Goal: Task Accomplishment & Management: Use online tool/utility

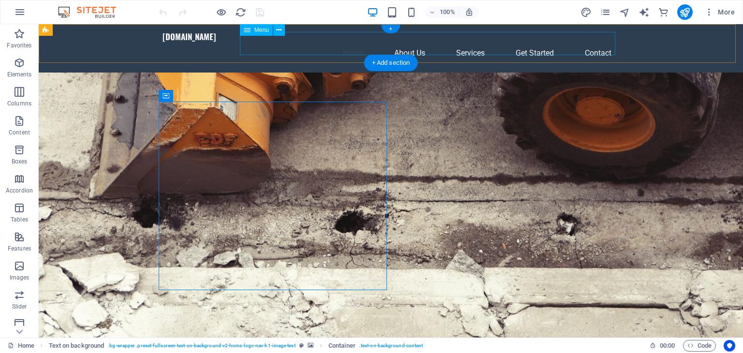
click at [595, 42] on nav "Home About Us Services Get Started Contact" at bounding box center [391, 53] width 457 height 23
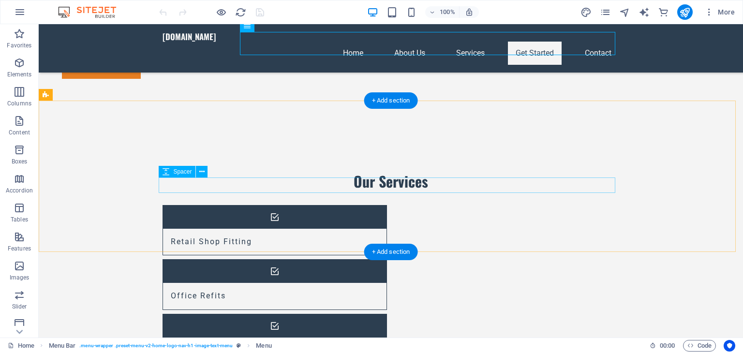
scroll to position [806, 0]
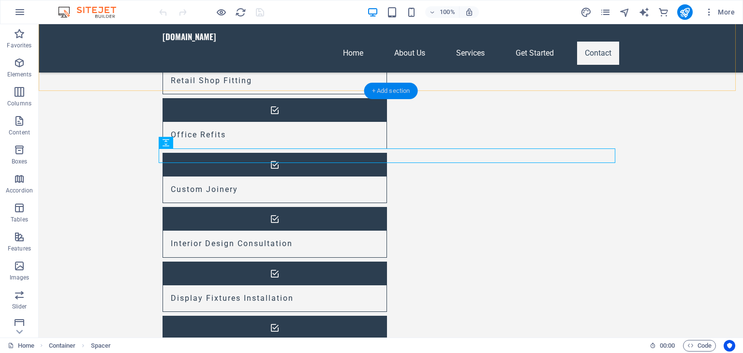
click at [386, 94] on div "+ Add section" at bounding box center [391, 91] width 54 height 16
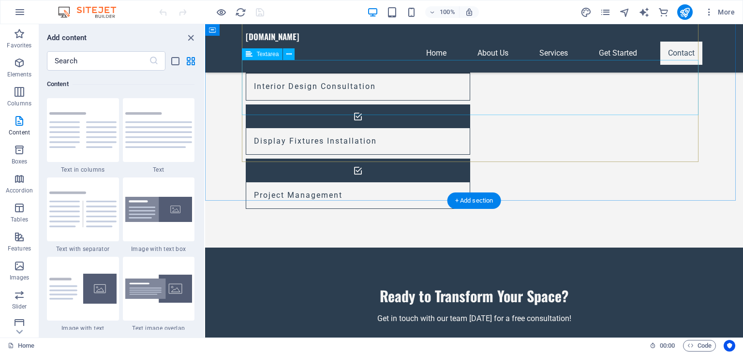
scroll to position [992, 0]
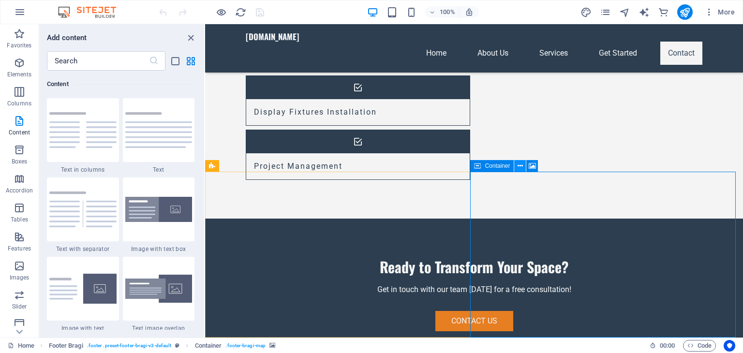
click at [522, 167] on icon at bounding box center [520, 166] width 5 height 10
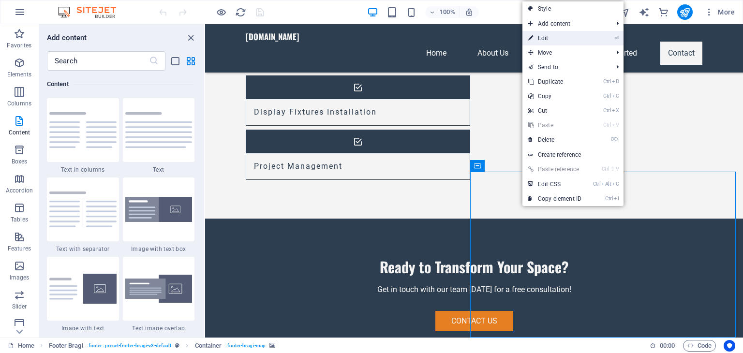
click at [576, 35] on link "⏎ Edit" at bounding box center [555, 38] width 65 height 15
select select "px"
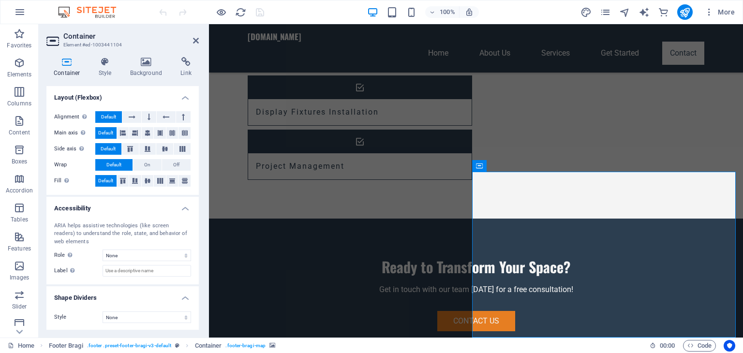
scroll to position [0, 0]
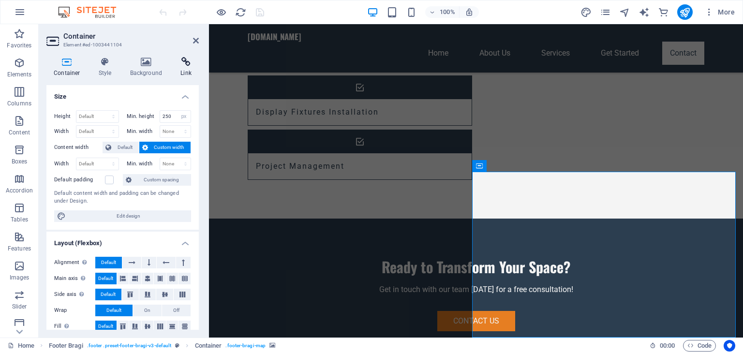
click at [188, 67] on h4 "Link" at bounding box center [186, 67] width 26 height 20
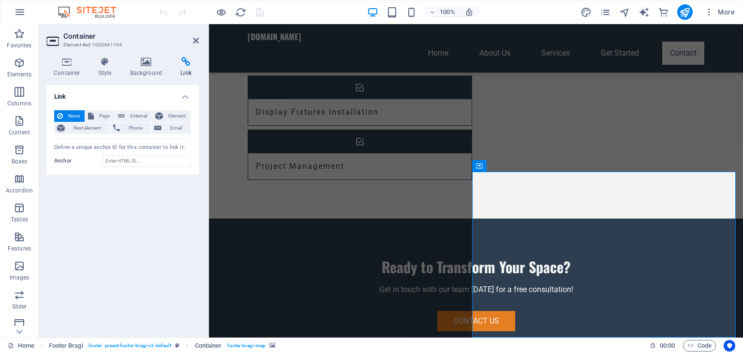
click at [705, 348] on span "Code" at bounding box center [700, 346] width 24 height 12
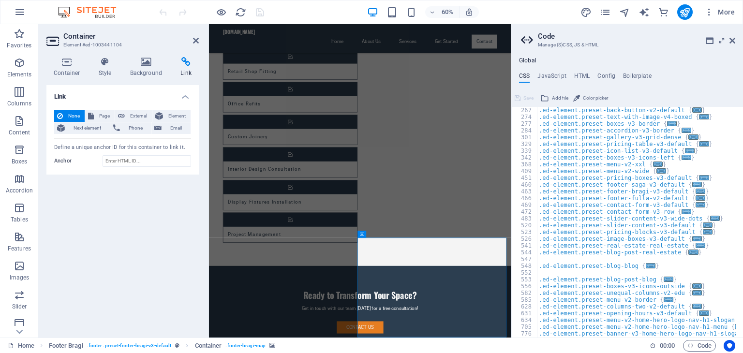
scroll to position [232, 0]
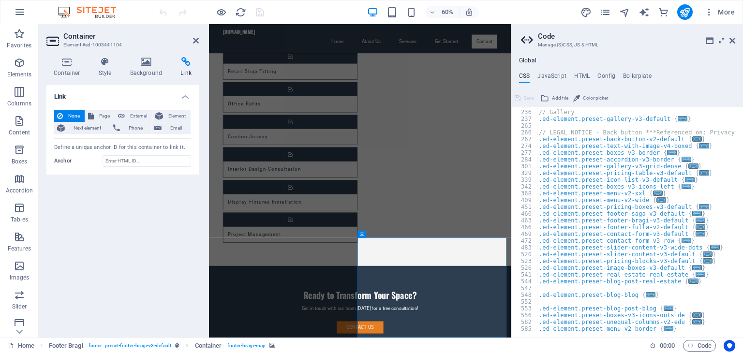
scroll to position [0, 0]
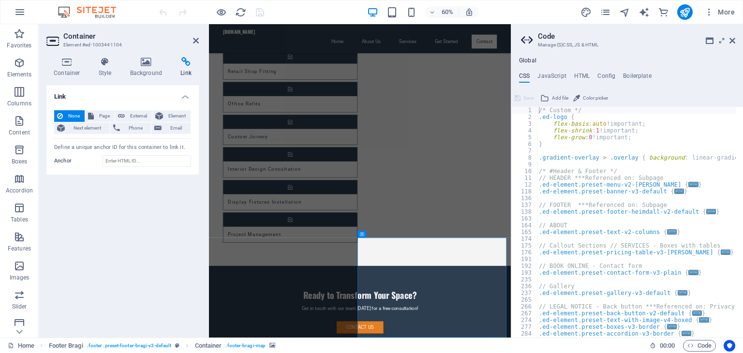
click at [733, 41] on icon at bounding box center [733, 41] width 6 height 8
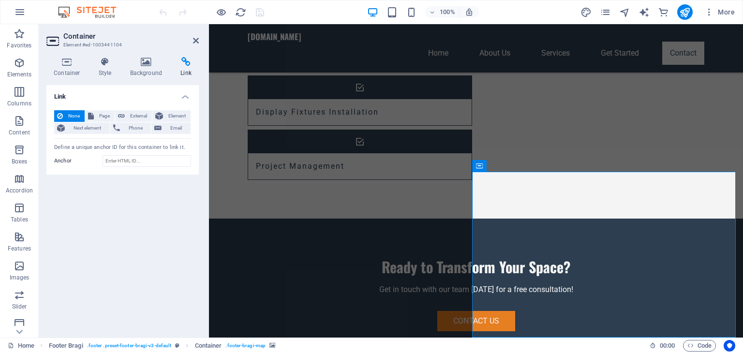
click at [537, 168] on icon at bounding box center [534, 166] width 7 height 10
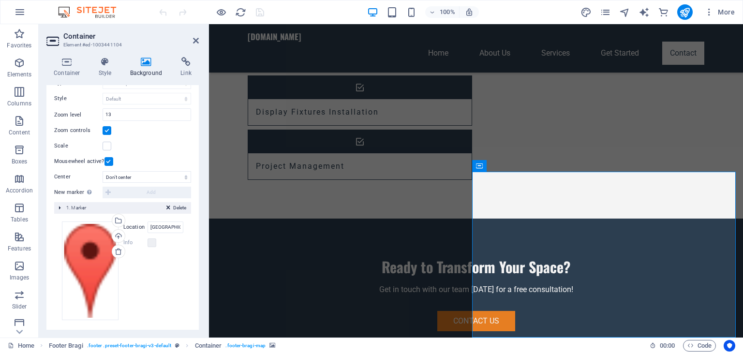
scroll to position [140, 0]
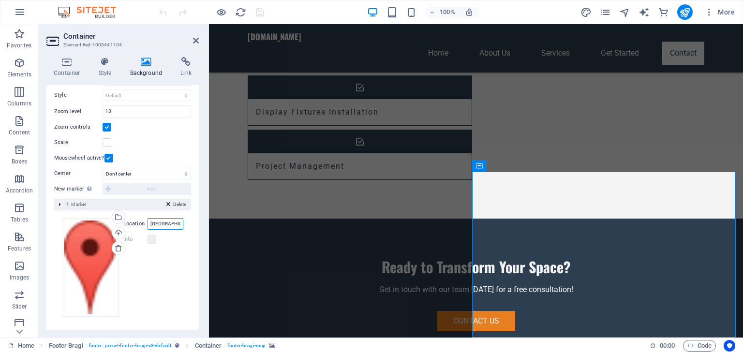
click at [165, 224] on input "[GEOGRAPHIC_DATA]" at bounding box center [166, 224] width 36 height 12
type input "m"
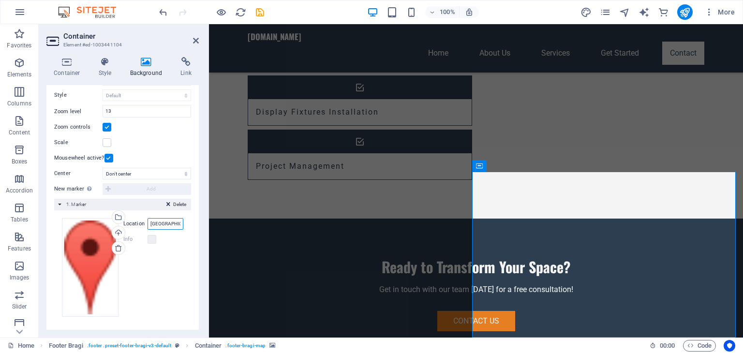
click at [169, 223] on input "[GEOGRAPHIC_DATA]" at bounding box center [166, 224] width 36 height 12
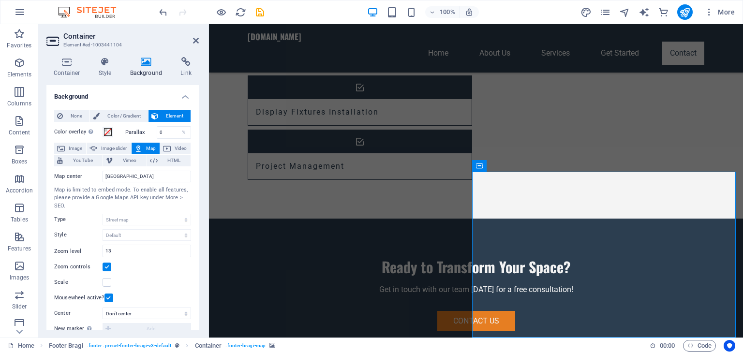
scroll to position [140, 0]
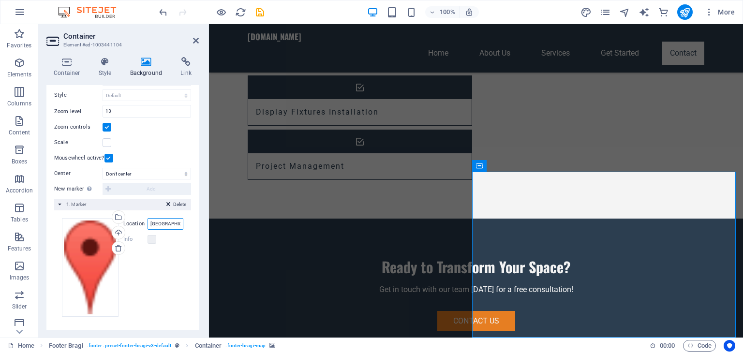
type input "[GEOGRAPHIC_DATA]"
click at [174, 279] on div "Drag files here, click to choose files or select files from Files or our free s…" at bounding box center [122, 267] width 121 height 99
click at [90, 254] on div "Drag files here, click to choose files or select files from Files or our free s…" at bounding box center [90, 267] width 57 height 99
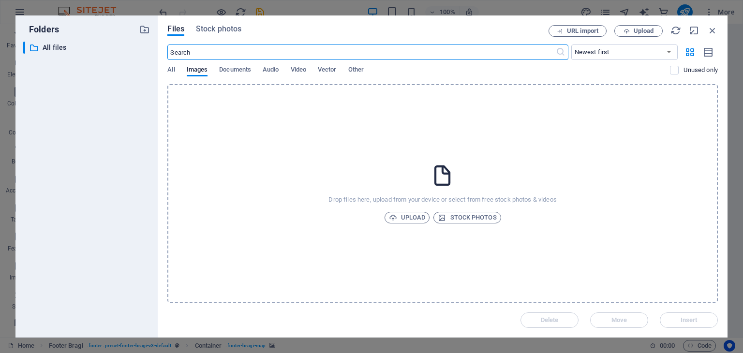
scroll to position [784, 0]
click at [406, 219] on span "Upload" at bounding box center [407, 218] width 37 height 12
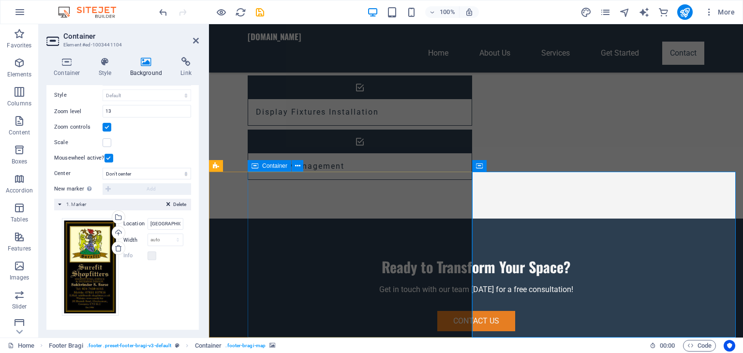
scroll to position [139, 0]
click at [728, 13] on span "More" at bounding box center [719, 12] width 30 height 10
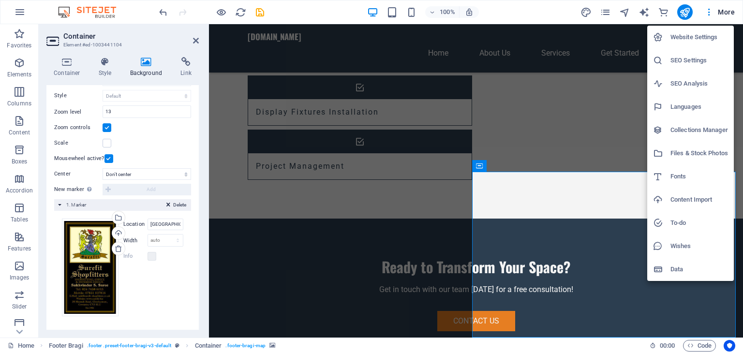
click at [729, 10] on div at bounding box center [371, 176] width 743 height 353
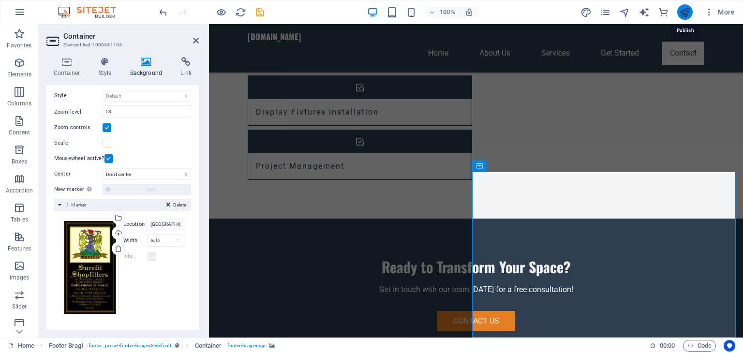
click at [687, 12] on icon "publish" at bounding box center [684, 12] width 11 height 11
checkbox input "false"
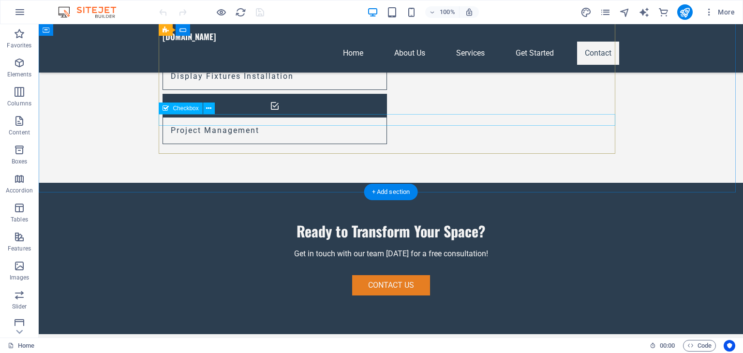
scroll to position [992, 0]
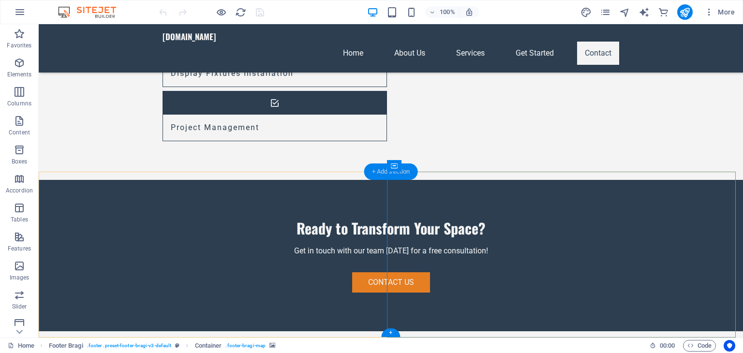
click at [377, 171] on div "+ Add section" at bounding box center [391, 172] width 54 height 16
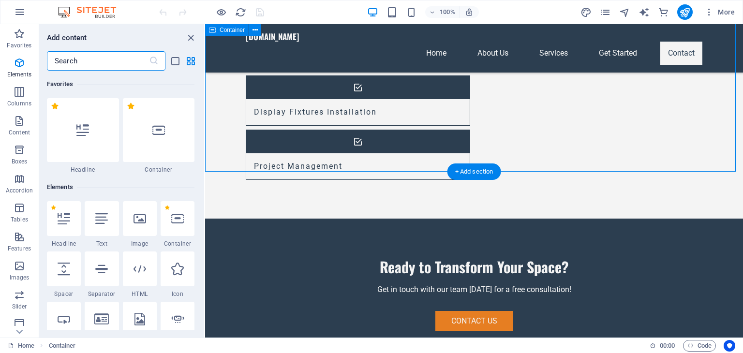
scroll to position [1693, 0]
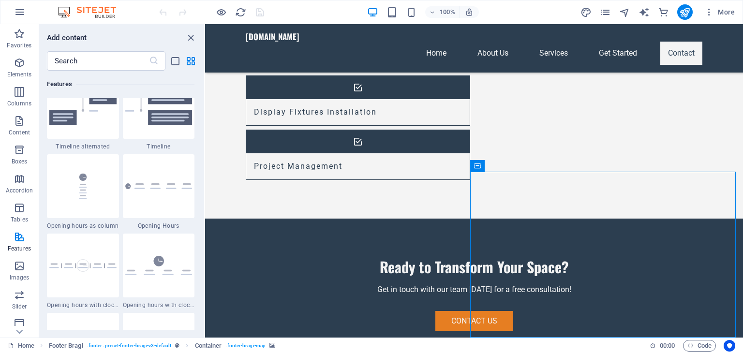
scroll to position [4273, 0]
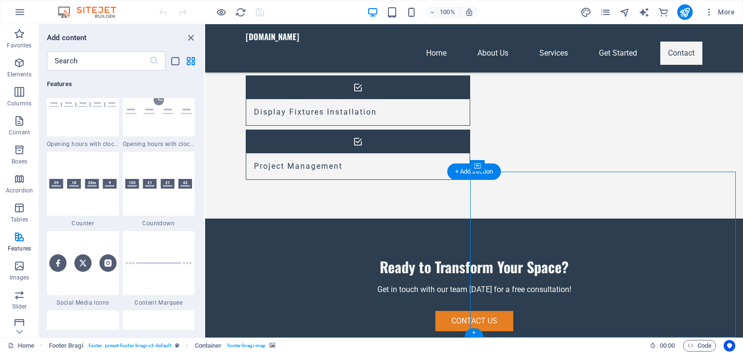
select select "px"
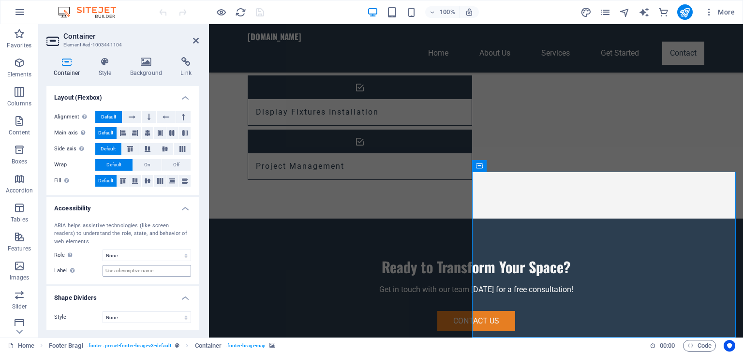
scroll to position [0, 0]
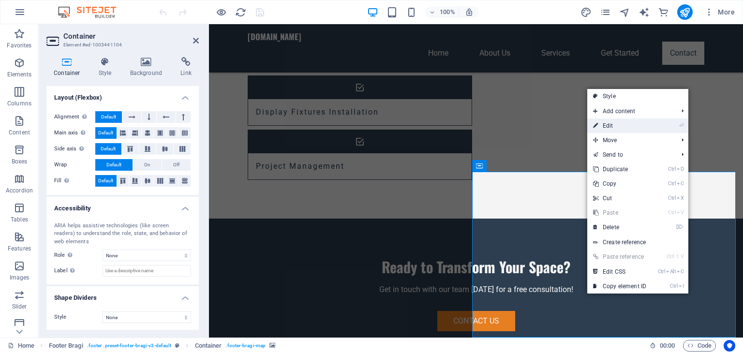
click at [654, 124] on li "⏎ Edit" at bounding box center [637, 126] width 101 height 15
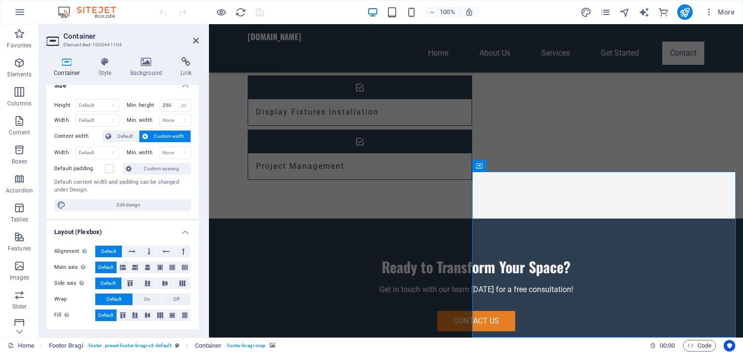
scroll to position [0, 0]
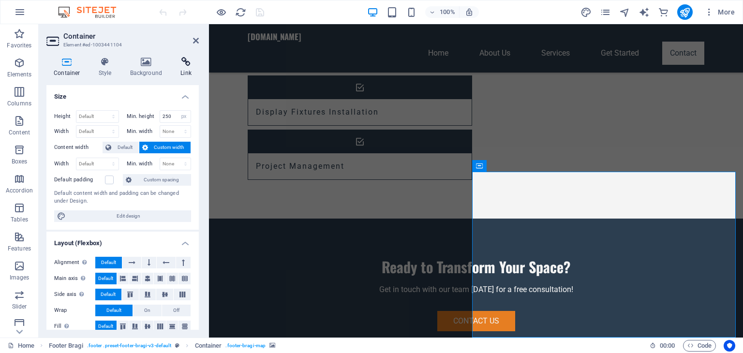
click at [190, 66] on icon at bounding box center [186, 62] width 26 height 10
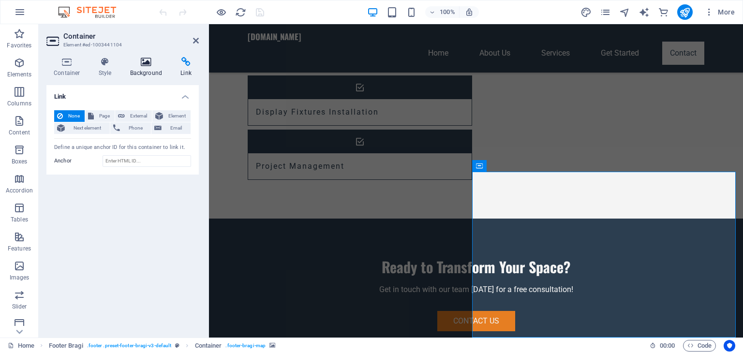
click at [149, 68] on h4 "Background" at bounding box center [148, 67] width 51 height 20
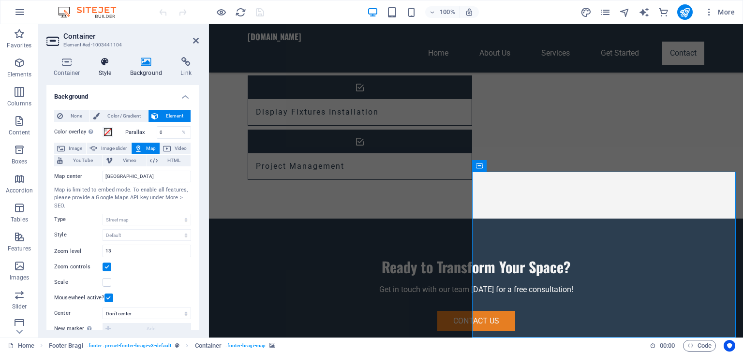
click at [105, 62] on icon at bounding box center [105, 62] width 28 height 10
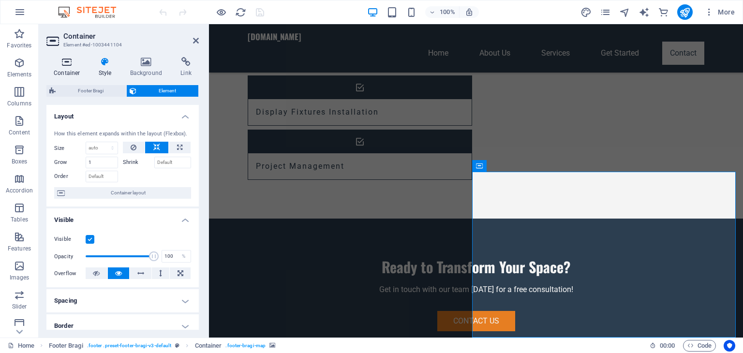
click at [72, 71] on h4 "Container" at bounding box center [68, 67] width 45 height 20
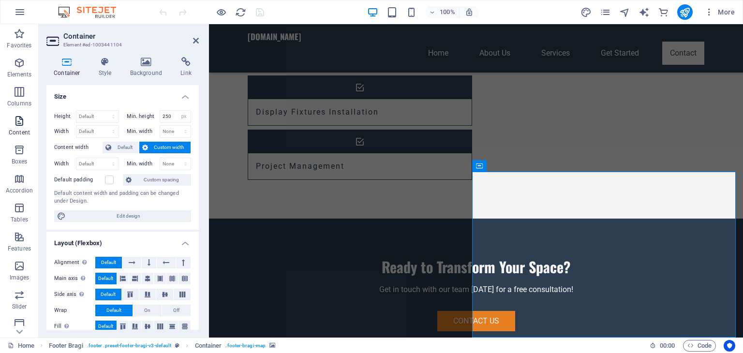
click at [23, 126] on icon "button" at bounding box center [20, 121] width 12 height 12
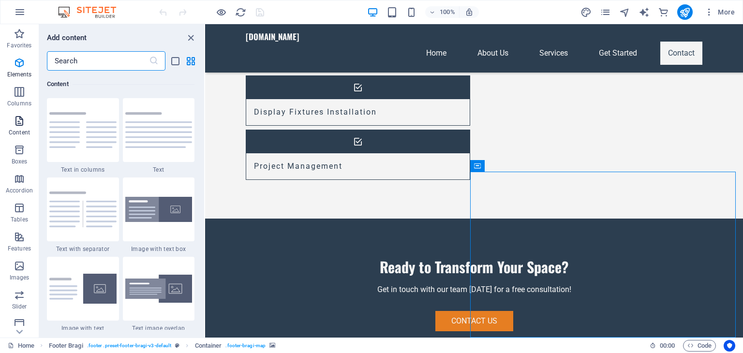
scroll to position [1693, 0]
click at [520, 166] on icon at bounding box center [520, 166] width 5 height 10
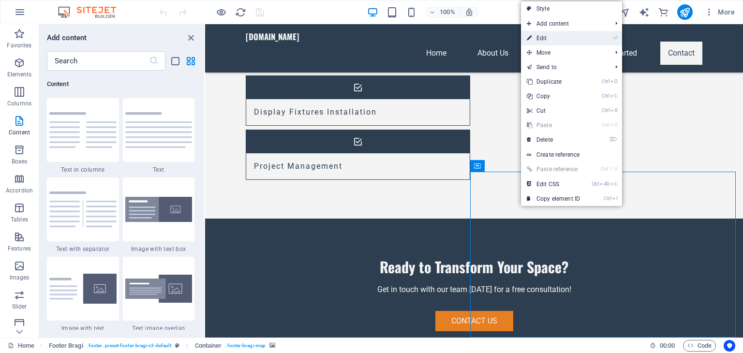
click at [559, 39] on link "⏎ Edit" at bounding box center [553, 38] width 65 height 15
select select "px"
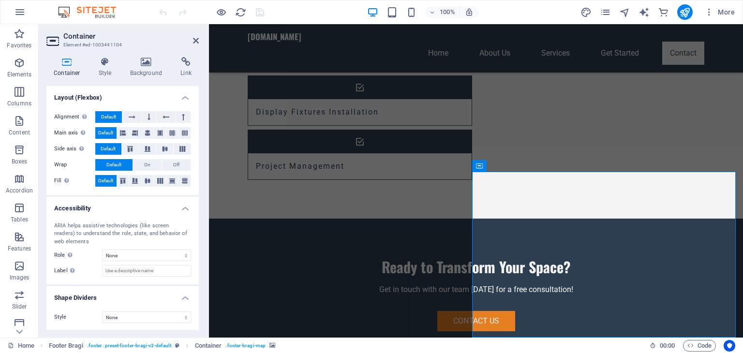
scroll to position [0, 0]
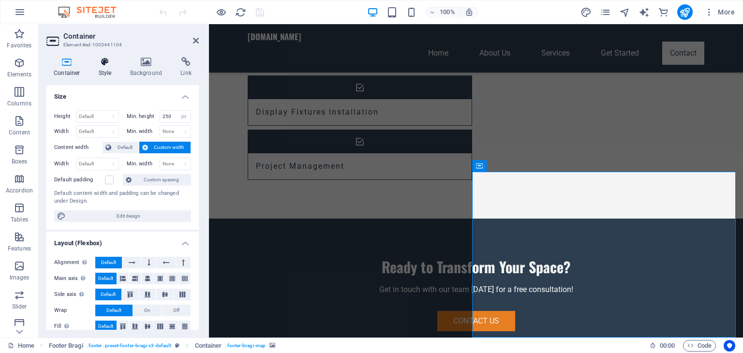
click at [106, 68] on h4 "Style" at bounding box center [106, 67] width 31 height 20
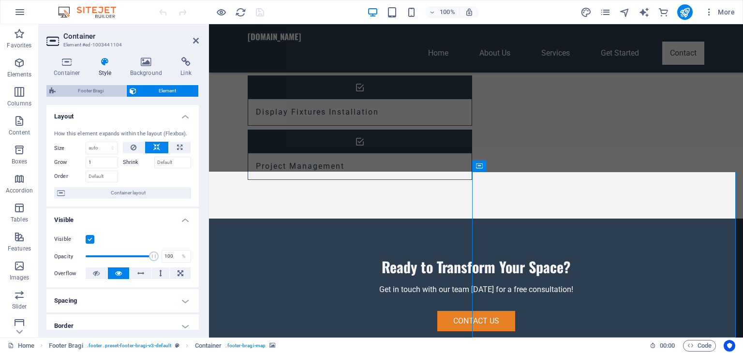
click at [96, 93] on span "Footer Bragi" at bounding box center [91, 91] width 65 height 12
select select "%"
select select "rem"
select select "px"
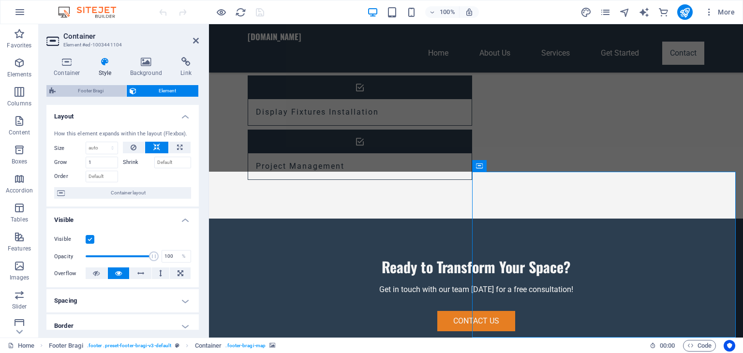
select select "rem"
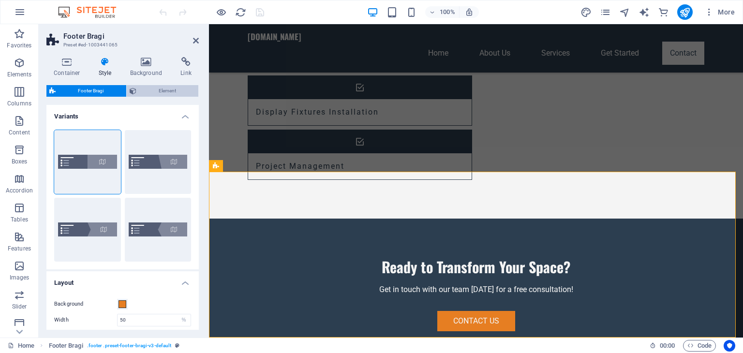
click at [155, 92] on span "Element" at bounding box center [167, 91] width 57 height 12
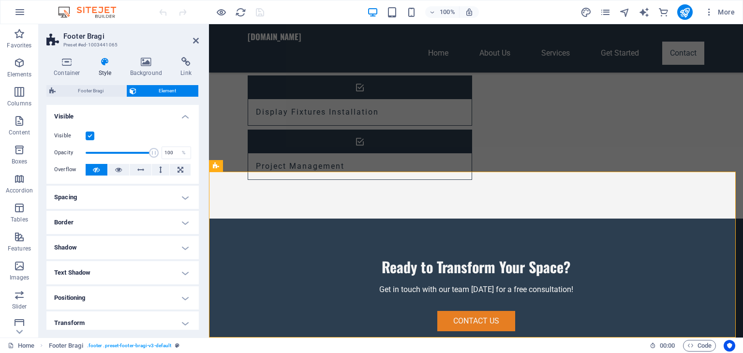
click at [88, 136] on label at bounding box center [90, 136] width 9 height 9
click at [0, 0] on input "Visible" at bounding box center [0, 0] width 0 height 0
click at [88, 136] on label at bounding box center [90, 136] width 9 height 9
click at [0, 0] on input "Visible" at bounding box center [0, 0] width 0 height 0
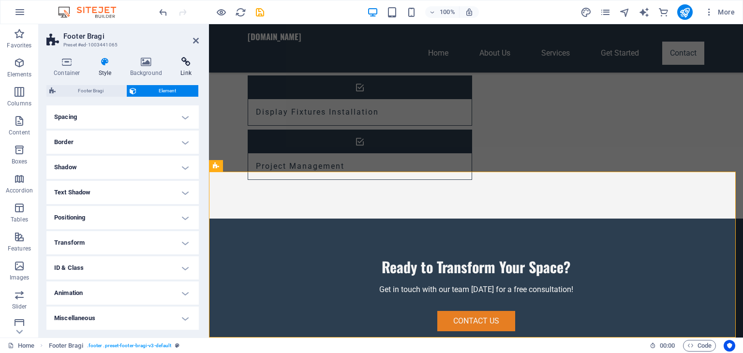
click at [183, 65] on icon at bounding box center [186, 62] width 26 height 10
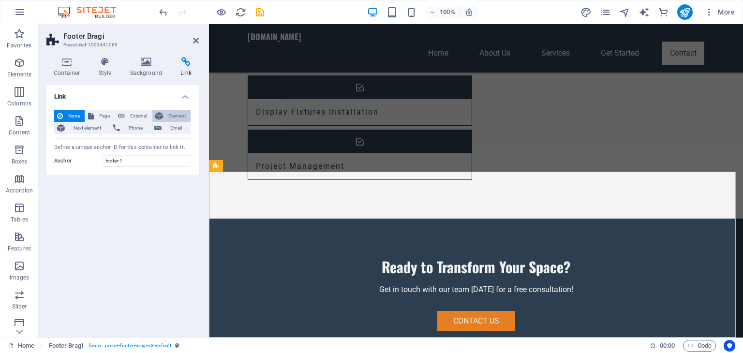
click at [179, 116] on span "Element" at bounding box center [177, 116] width 22 height 12
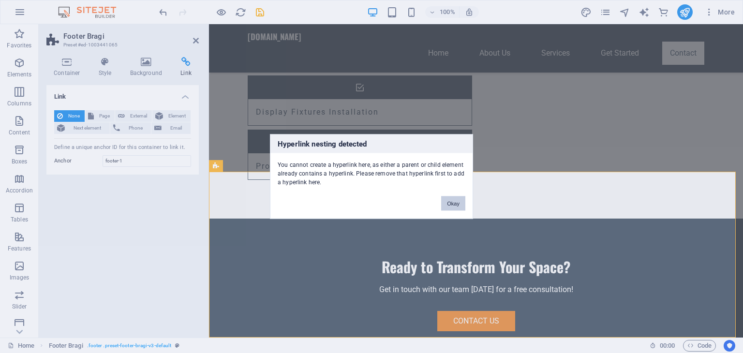
click at [450, 204] on button "Okay" at bounding box center [453, 203] width 24 height 15
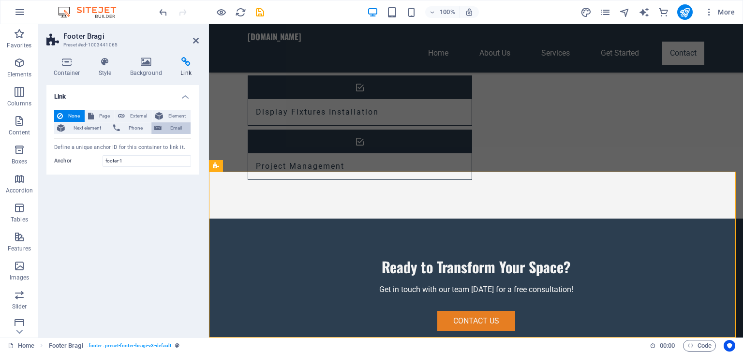
click at [172, 130] on span "Email" at bounding box center [176, 128] width 23 height 12
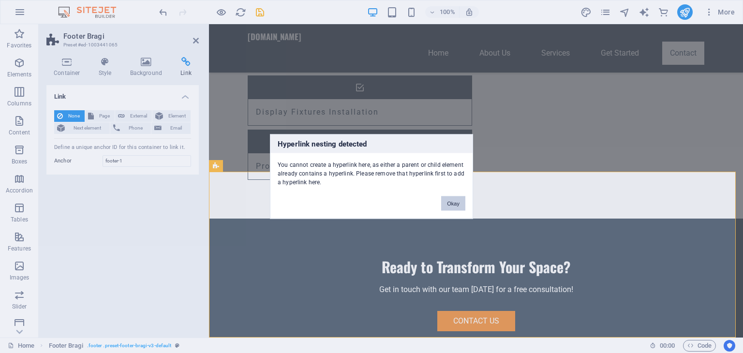
click at [450, 200] on button "Okay" at bounding box center [453, 203] width 24 height 15
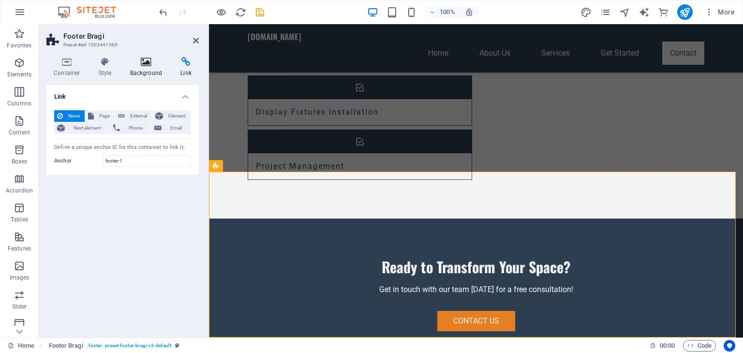
click at [142, 70] on h4 "Background" at bounding box center [148, 67] width 51 height 20
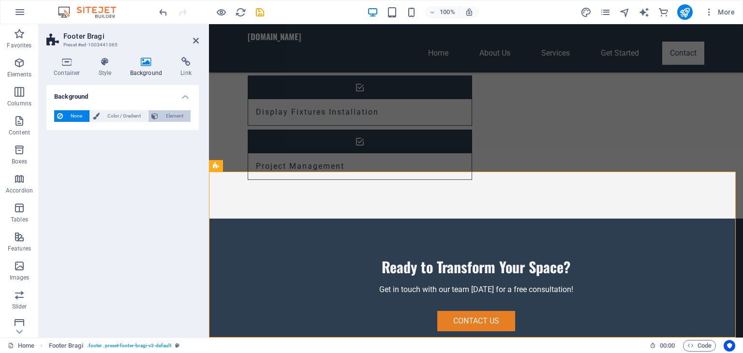
click at [178, 116] on span "Element" at bounding box center [174, 116] width 27 height 12
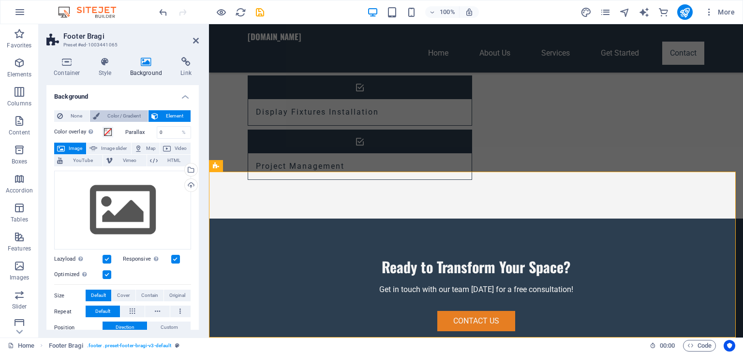
click at [127, 115] on span "Color / Gradient" at bounding box center [124, 116] width 43 height 12
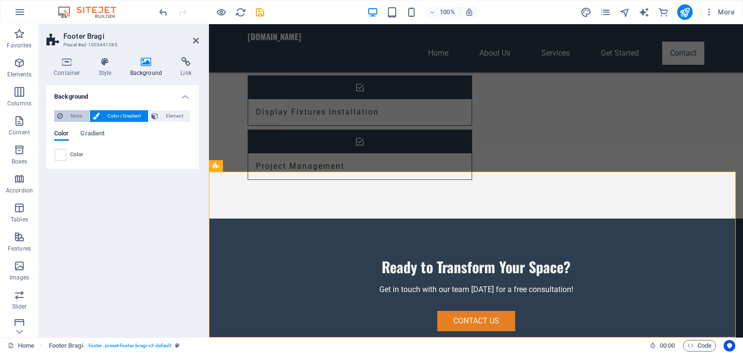
click at [78, 115] on span "None" at bounding box center [76, 116] width 21 height 12
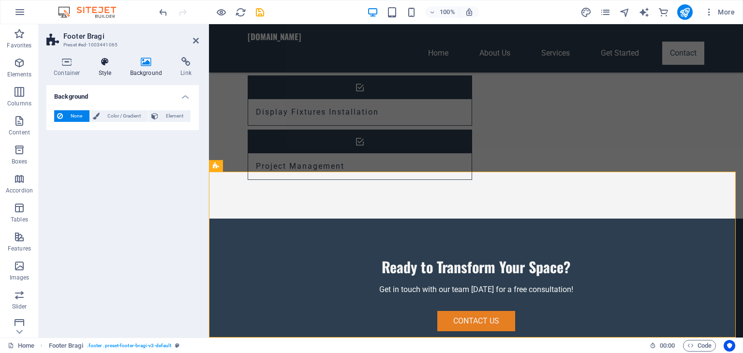
click at [101, 70] on h4 "Style" at bounding box center [106, 67] width 31 height 20
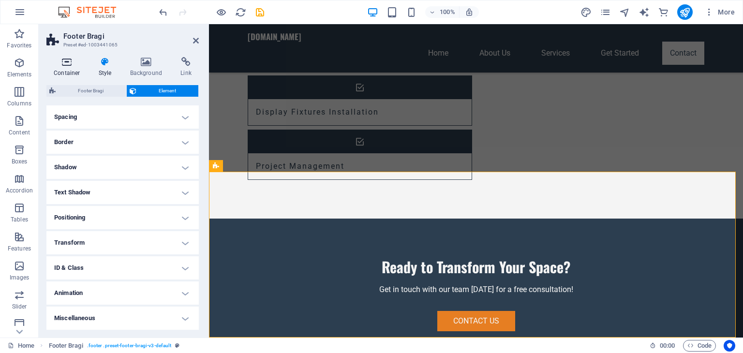
click at [66, 69] on h4 "Container" at bounding box center [68, 67] width 45 height 20
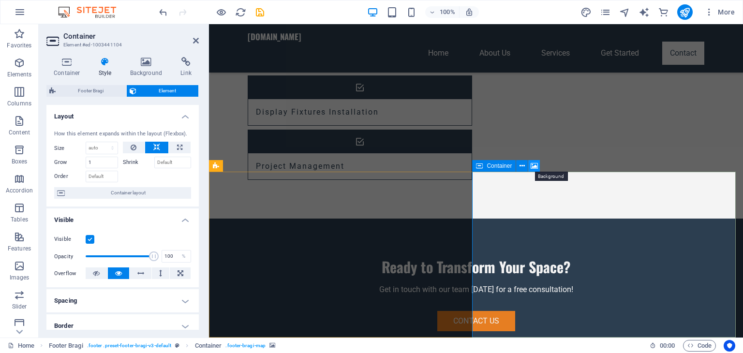
click at [537, 166] on icon at bounding box center [534, 166] width 7 height 10
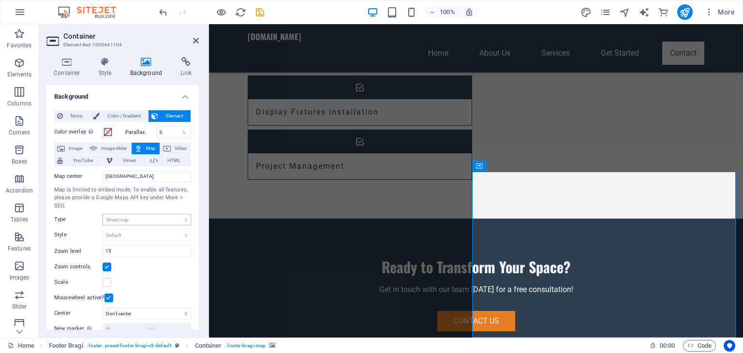
scroll to position [139, 0]
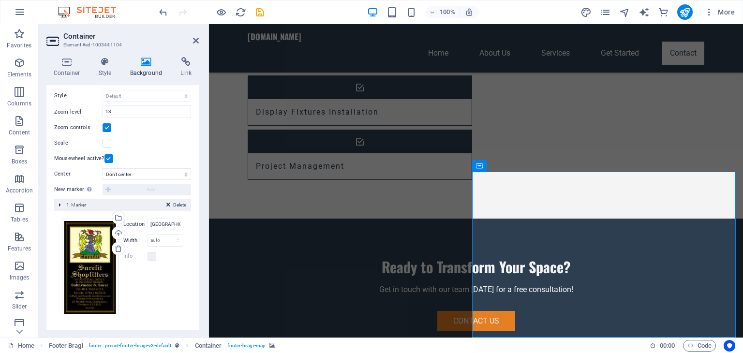
click at [166, 203] on icon at bounding box center [168, 207] width 4 height 12
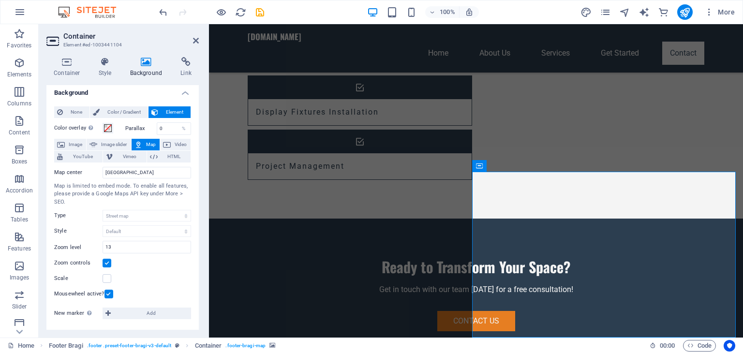
scroll to position [4, 0]
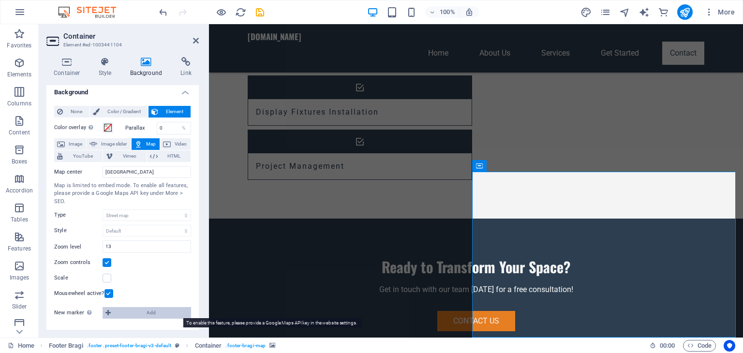
click at [139, 312] on span "Add" at bounding box center [151, 313] width 75 height 12
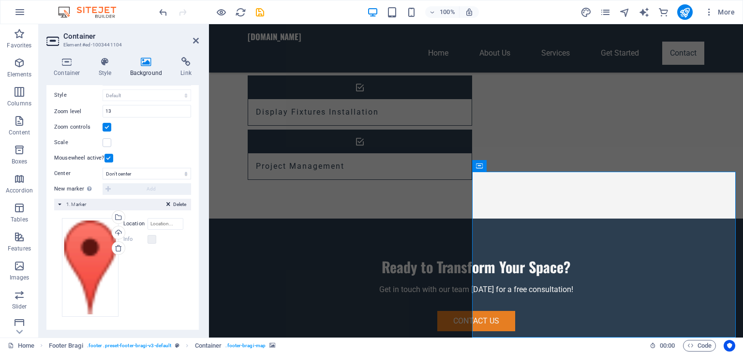
scroll to position [0, 0]
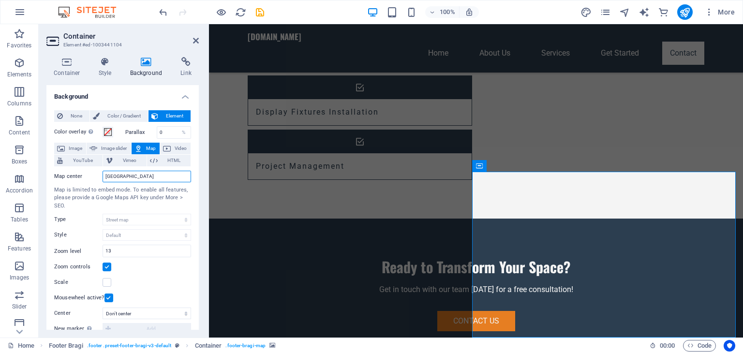
click at [137, 173] on input "[GEOGRAPHIC_DATA]" at bounding box center [147, 177] width 89 height 12
click at [148, 179] on input "[GEOGRAPHIC_DATA]" at bounding box center [147, 177] width 89 height 12
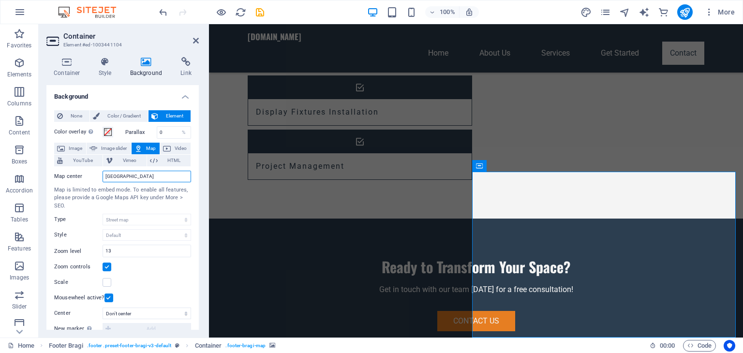
click at [143, 173] on input "sheffield" at bounding box center [147, 177] width 89 height 12
type input "sheffield"
click at [195, 40] on icon at bounding box center [196, 41] width 6 height 8
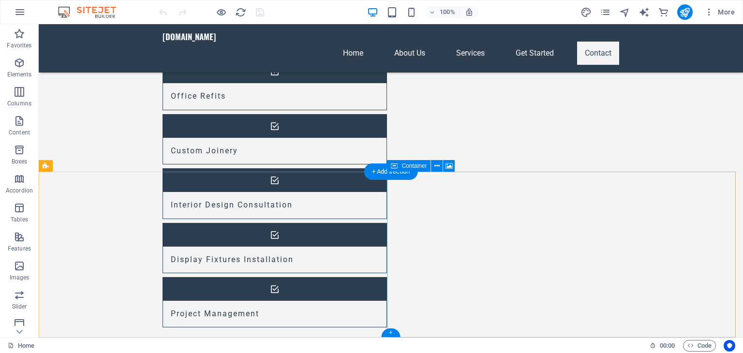
scroll to position [992, 0]
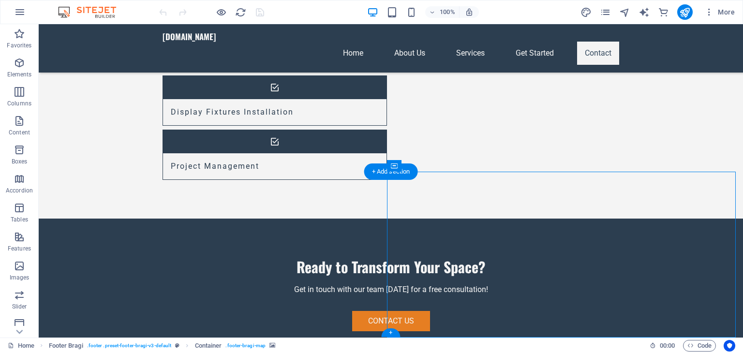
select select "px"
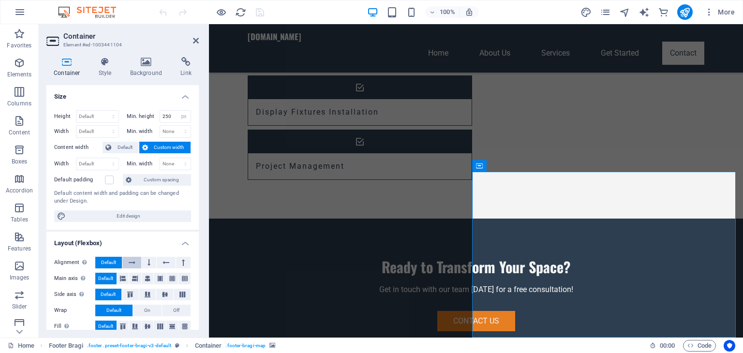
scroll to position [146, 0]
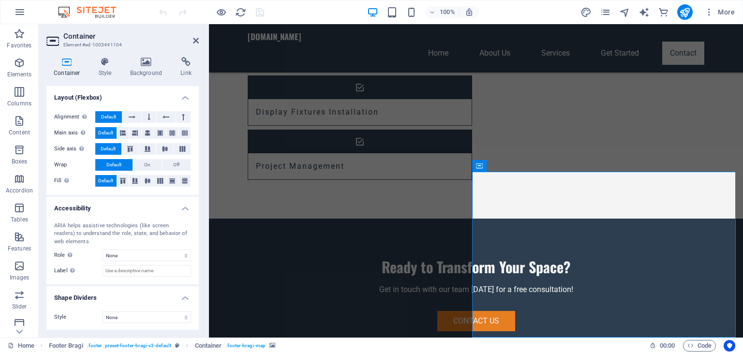
click at [187, 68] on h4 "Link" at bounding box center [186, 67] width 26 height 20
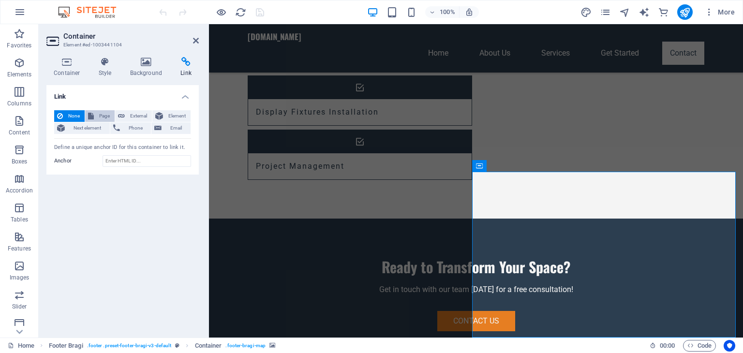
click at [102, 115] on span "Page" at bounding box center [104, 116] width 15 height 12
select select
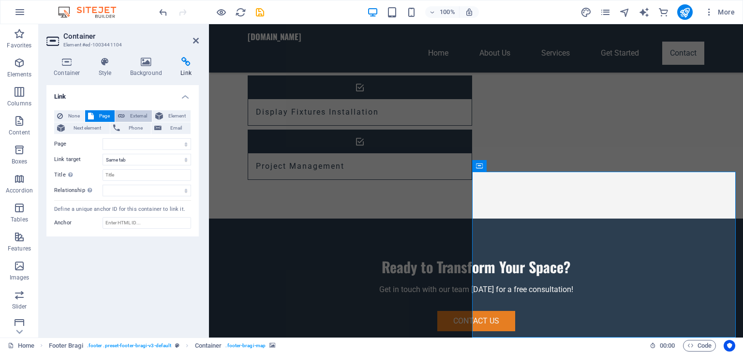
click at [135, 118] on span "External" at bounding box center [138, 116] width 21 height 12
select select "blank"
click at [165, 118] on button "Element" at bounding box center [171, 116] width 38 height 12
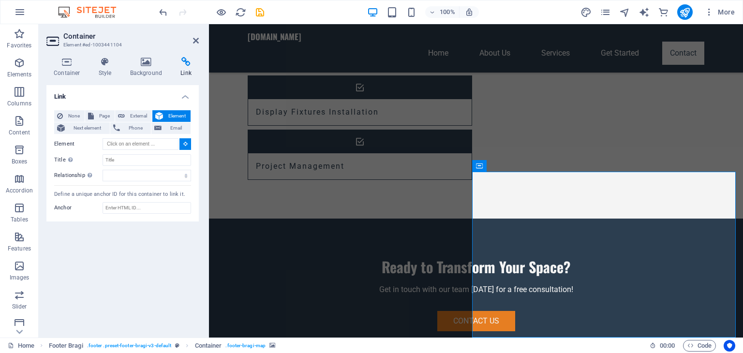
type input "#ed-1003441104"
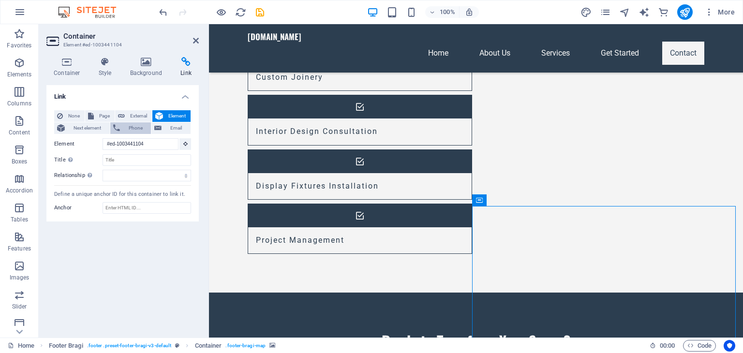
scroll to position [915, 0]
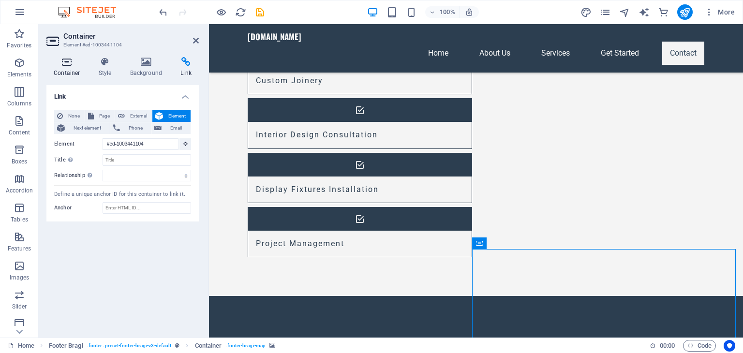
click at [73, 69] on h4 "Container" at bounding box center [68, 67] width 45 height 20
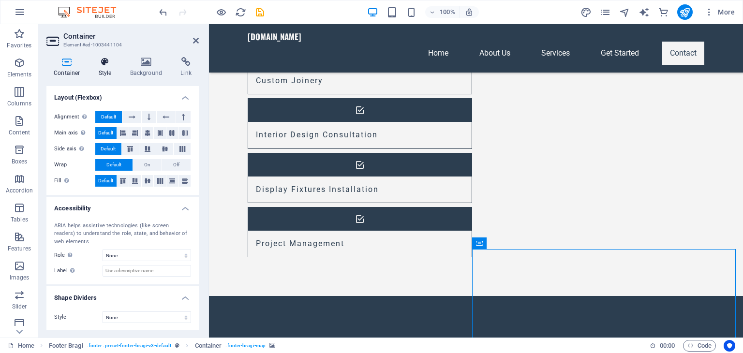
click at [106, 66] on icon at bounding box center [105, 62] width 28 height 10
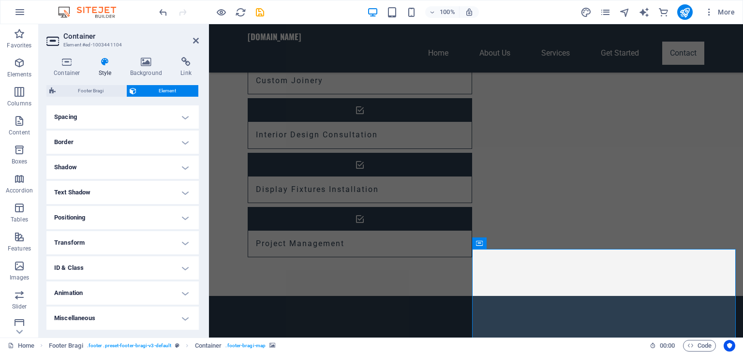
scroll to position [22, 0]
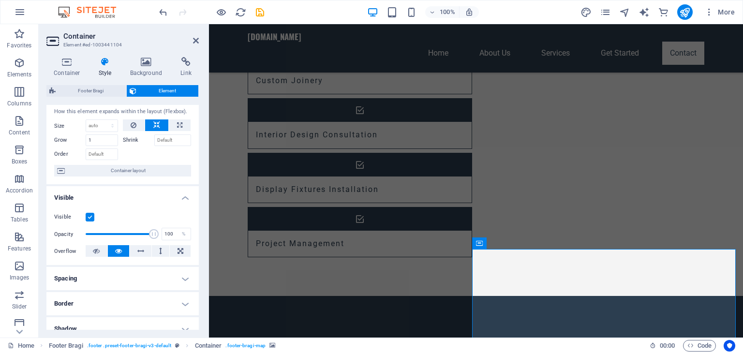
click at [75, 39] on h2 "Container" at bounding box center [130, 36] width 135 height 9
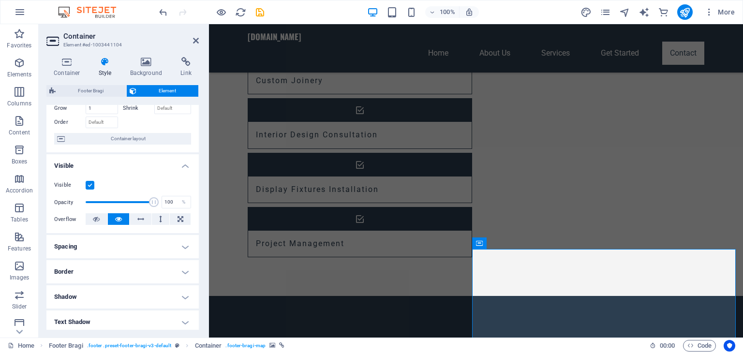
scroll to position [0, 0]
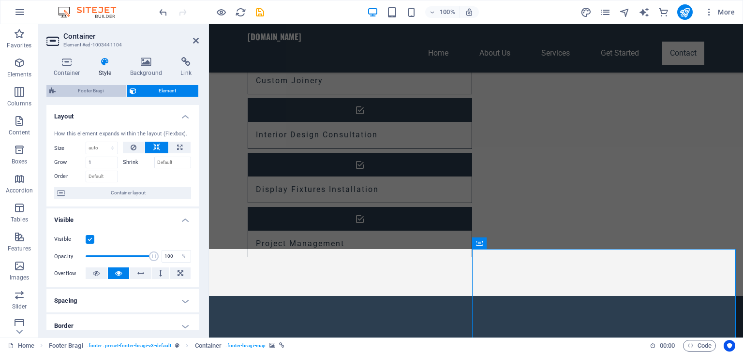
click at [99, 91] on span "Footer Bragi" at bounding box center [91, 91] width 65 height 12
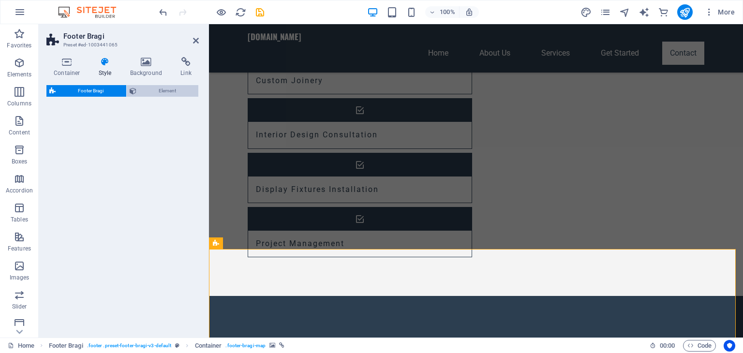
select select "%"
select select "rem"
select select "px"
select select "rem"
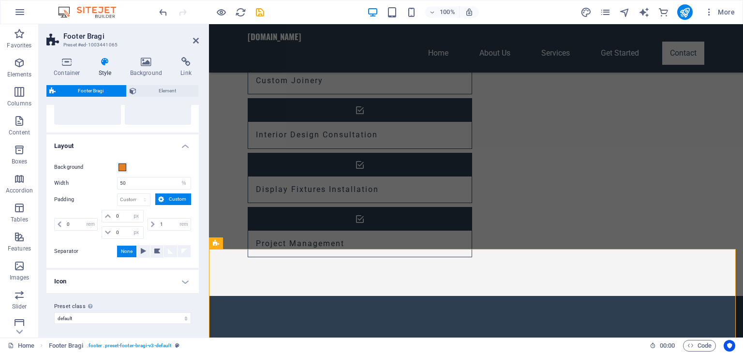
scroll to position [137, 0]
click at [175, 91] on span "Element" at bounding box center [167, 91] width 57 height 12
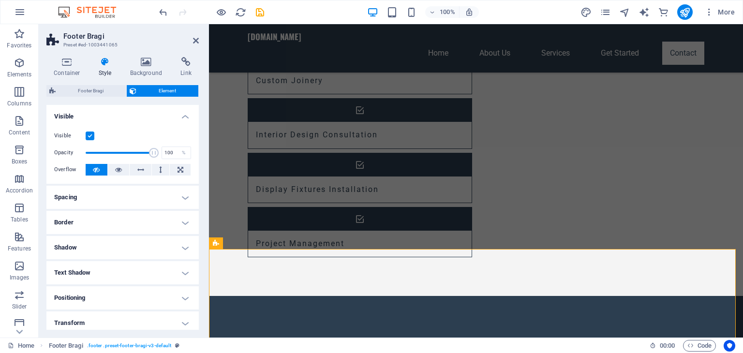
click at [91, 137] on label at bounding box center [90, 136] width 9 height 9
click at [0, 0] on input "Visible" at bounding box center [0, 0] width 0 height 0
click at [91, 137] on label at bounding box center [90, 136] width 9 height 9
click at [0, 0] on input "Visible" at bounding box center [0, 0] width 0 height 0
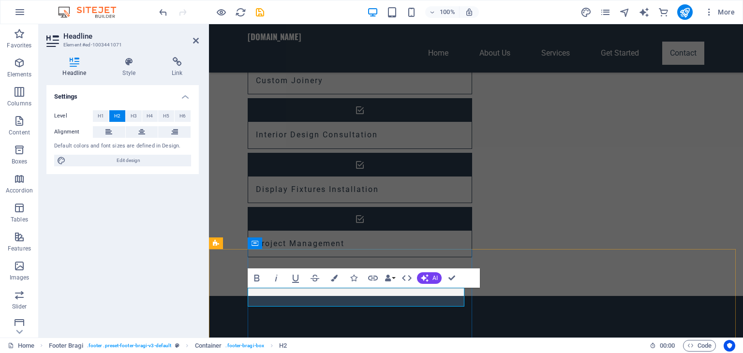
drag, startPoint x: 276, startPoint y: 303, endPoint x: 247, endPoint y: 303, distance: 28.5
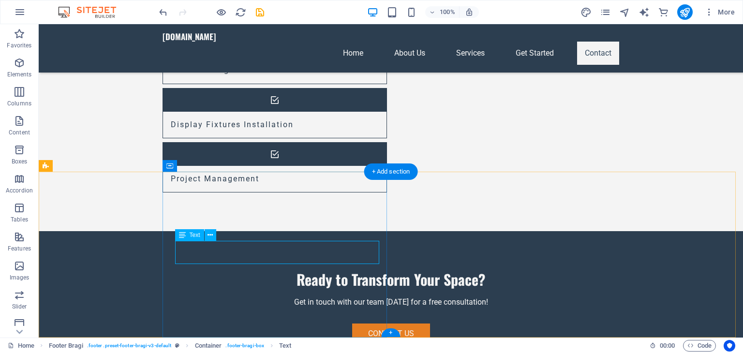
scroll to position [992, 0]
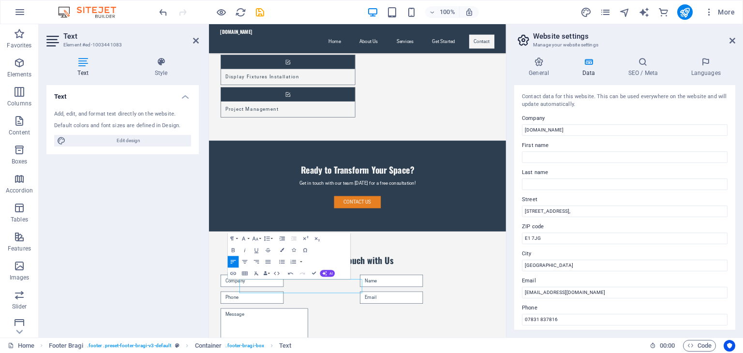
scroll to position [784, 0]
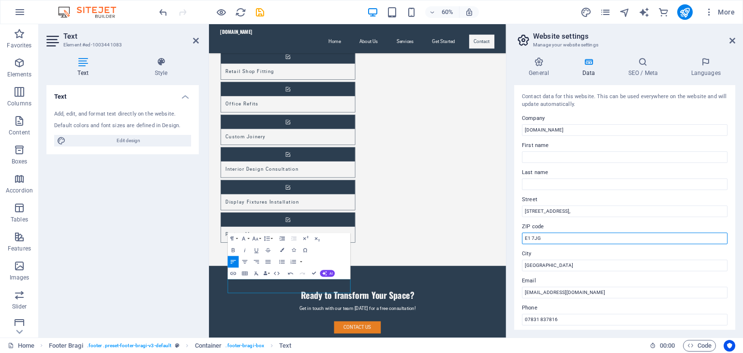
click at [592, 239] on input "E1 7JG" at bounding box center [625, 239] width 206 height 12
type input "CV3 5LU"
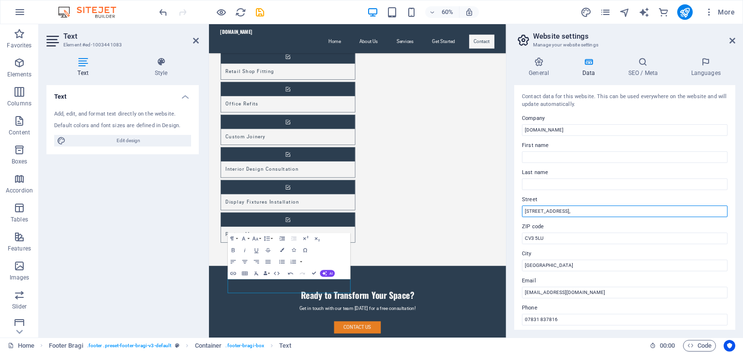
click at [600, 211] on input "[STREET_ADDRESS]," at bounding box center [625, 212] width 206 height 12
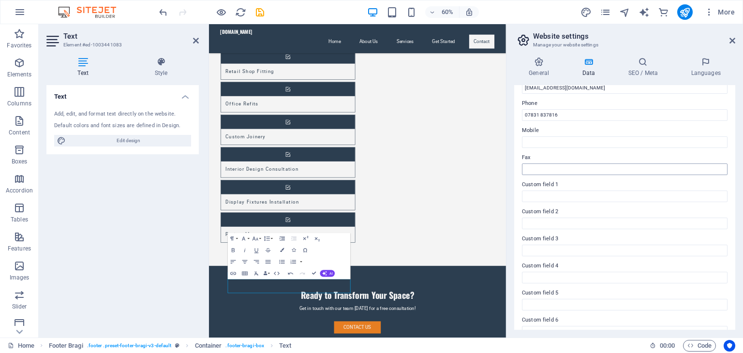
scroll to position [220, 0]
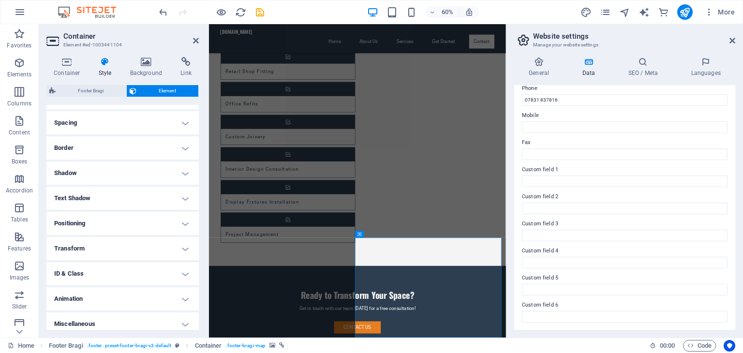
scroll to position [184, 0]
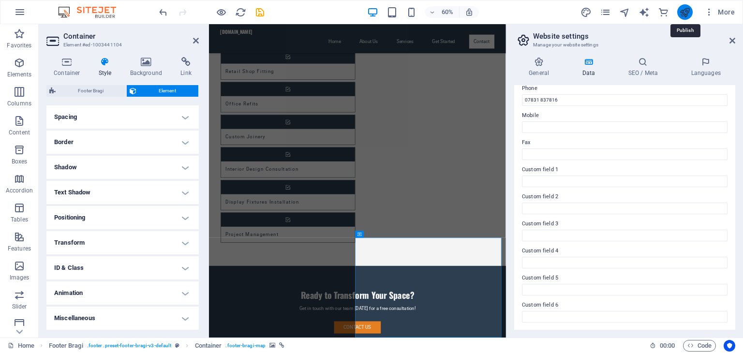
click at [689, 14] on icon "publish" at bounding box center [684, 12] width 11 height 11
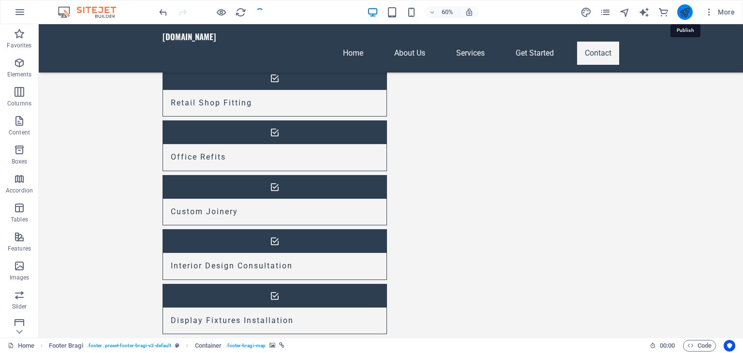
checkbox input "false"
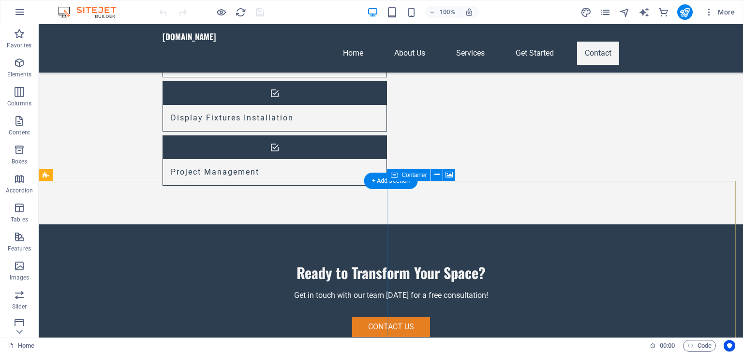
scroll to position [992, 0]
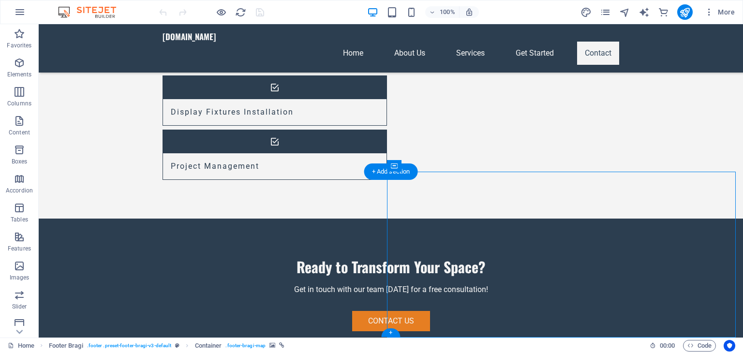
click at [257, 348] on span ". footer-bragi-map" at bounding box center [245, 346] width 40 height 12
click at [257, 345] on span ". footer-bragi-map" at bounding box center [245, 346] width 40 height 12
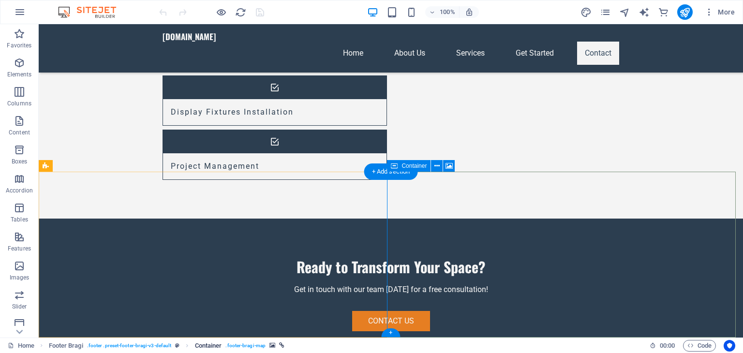
select select "px"
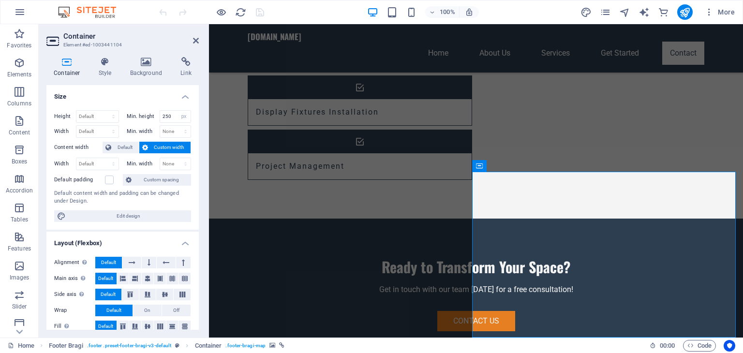
scroll to position [0, 0]
click at [154, 62] on icon at bounding box center [146, 62] width 47 height 10
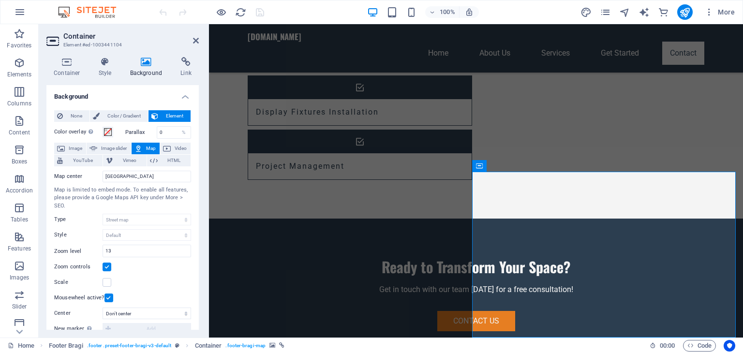
scroll to position [139, 0]
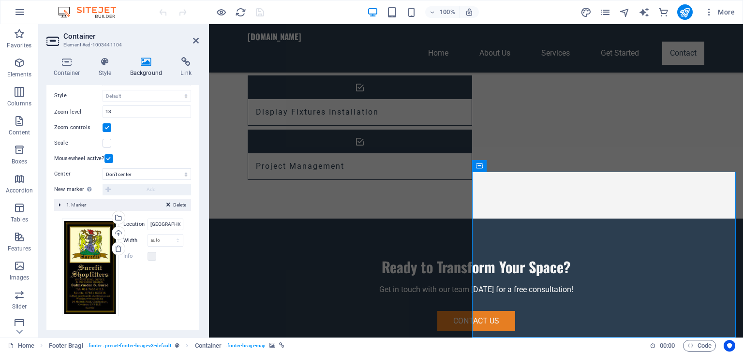
click at [173, 205] on span "Delete" at bounding box center [179, 205] width 13 height 9
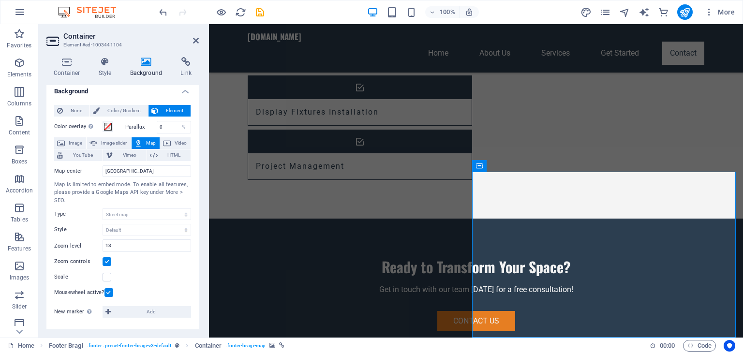
scroll to position [4, 0]
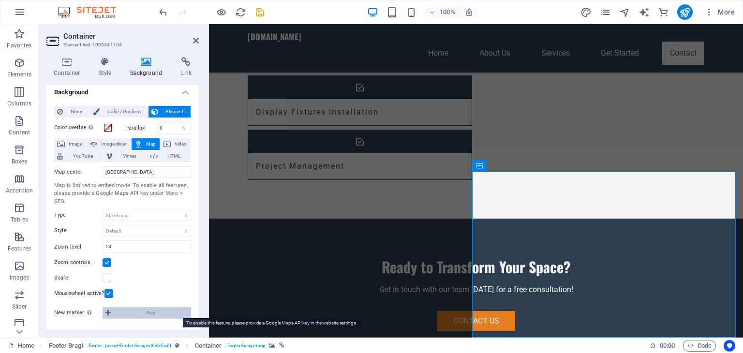
click at [153, 313] on span "Add" at bounding box center [151, 313] width 75 height 12
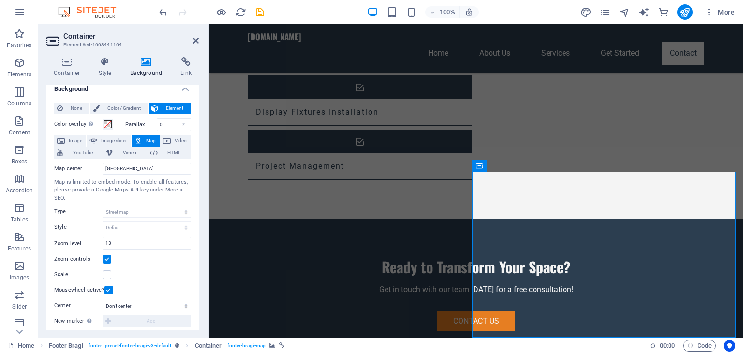
scroll to position [0, 0]
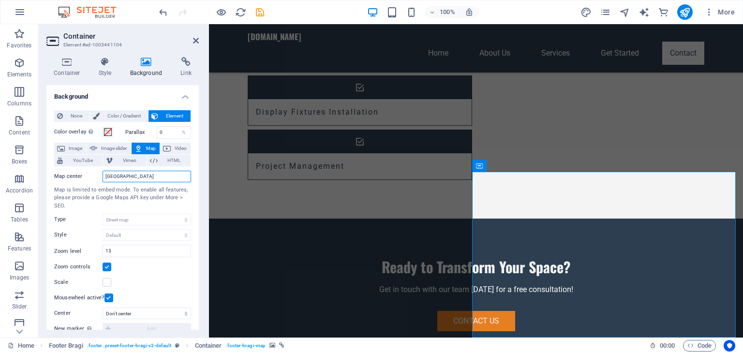
drag, startPoint x: 129, startPoint y: 178, endPoint x: 105, endPoint y: 176, distance: 24.8
click at [105, 176] on input "[GEOGRAPHIC_DATA]" at bounding box center [147, 177] width 89 height 12
click at [105, 176] on input "coven" at bounding box center [147, 177] width 89 height 12
click at [117, 177] on input "coven" at bounding box center [147, 177] width 89 height 12
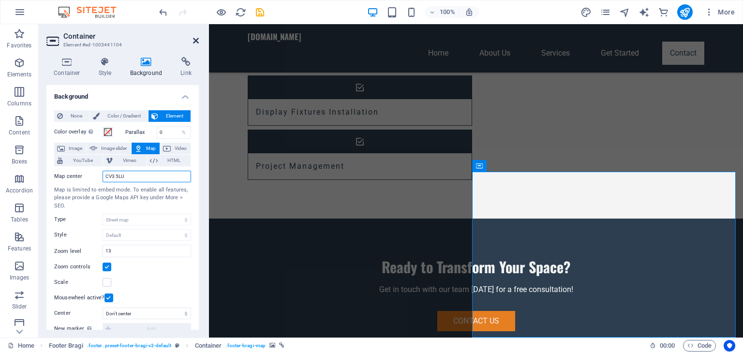
type input "CV3 5LU"
click at [196, 39] on icon at bounding box center [196, 41] width 6 height 8
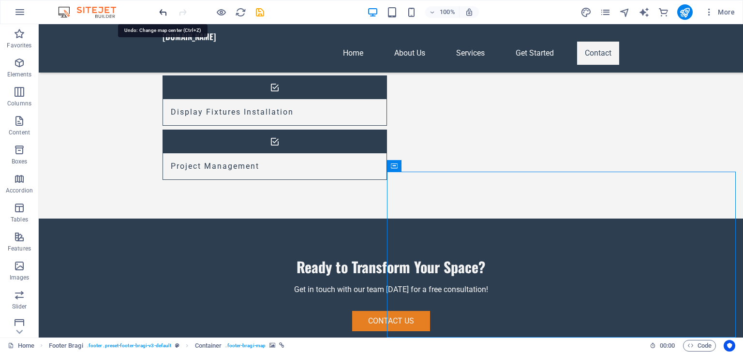
click at [163, 13] on icon "undo" at bounding box center [163, 12] width 11 height 11
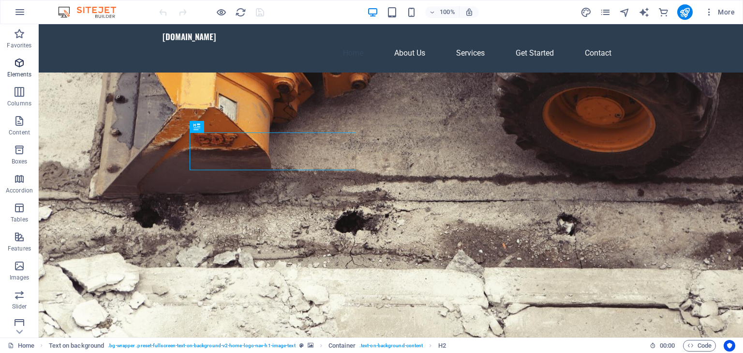
click at [18, 66] on icon "button" at bounding box center [20, 63] width 12 height 12
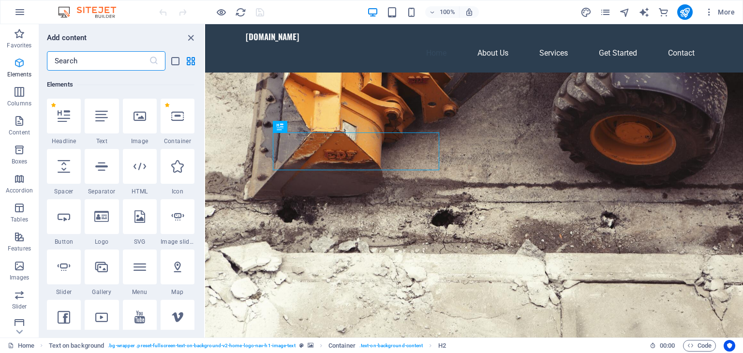
scroll to position [103, 0]
click at [180, 269] on icon at bounding box center [177, 267] width 13 height 13
select select "1"
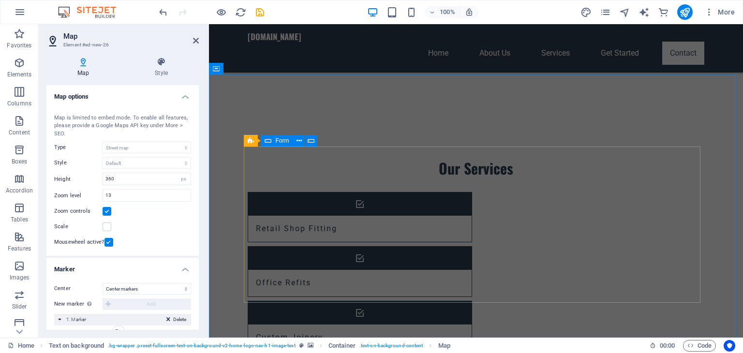
scroll to position [1167, 0]
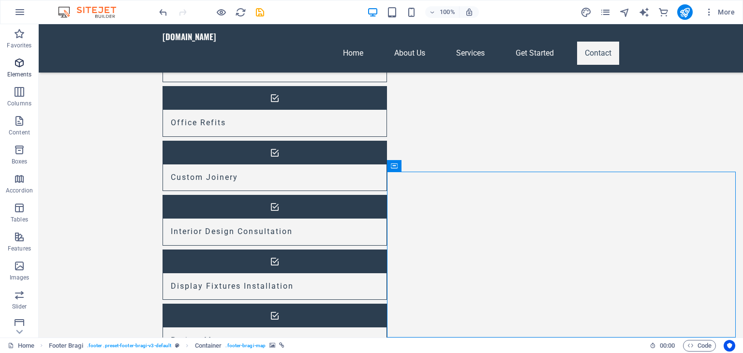
click at [18, 70] on span "Elements" at bounding box center [19, 68] width 39 height 23
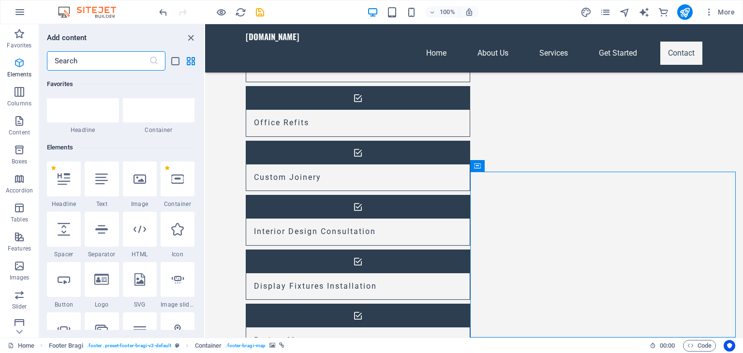
scroll to position [103, 0]
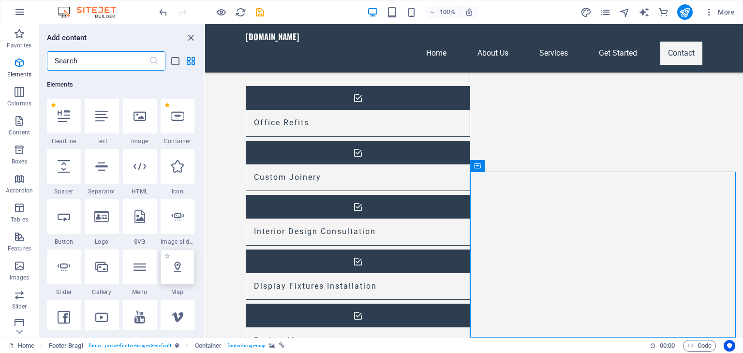
click at [181, 272] on icon at bounding box center [177, 267] width 13 height 13
select select "1"
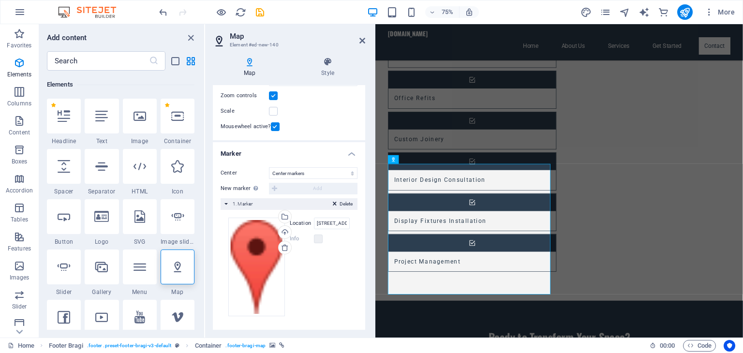
scroll to position [0, 0]
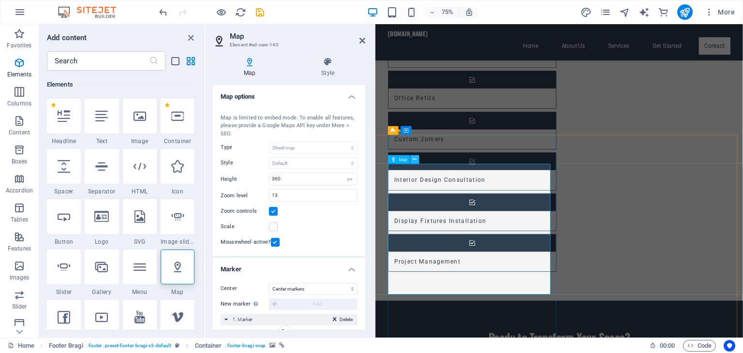
click at [414, 162] on icon at bounding box center [415, 160] width 4 height 8
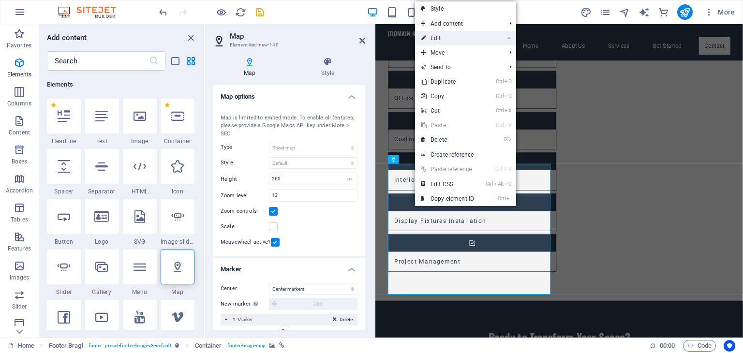
click at [452, 36] on link "⏎ Edit" at bounding box center [447, 38] width 65 height 15
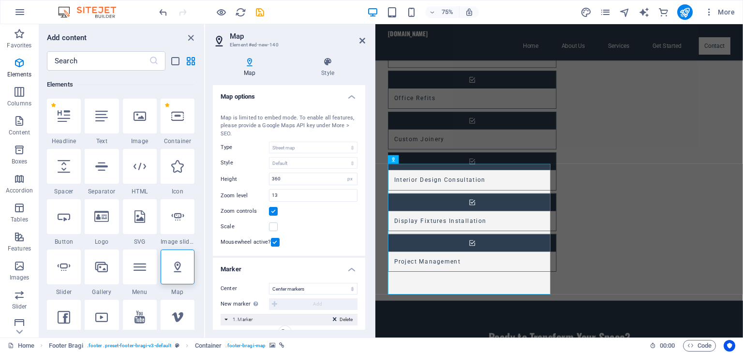
scroll to position [116, 0]
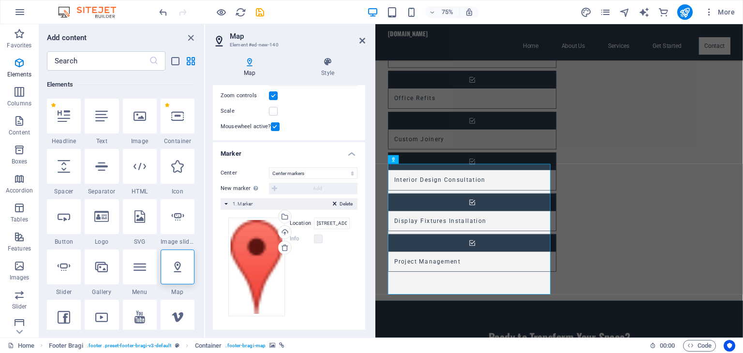
click at [234, 205] on span "1. Marker" at bounding box center [243, 203] width 20 height 5
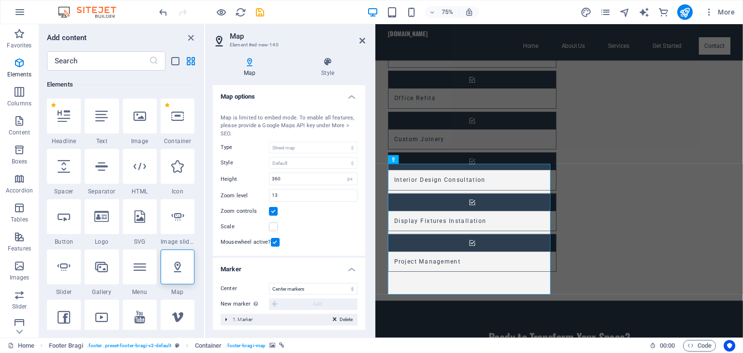
scroll to position [0, 0]
click at [413, 159] on icon at bounding box center [415, 160] width 4 height 8
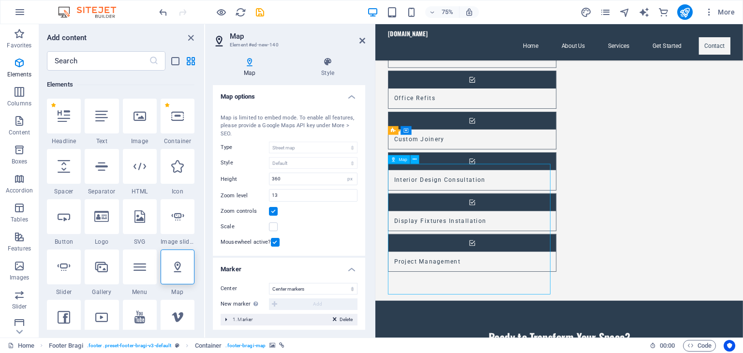
click at [331, 68] on h4 "Style" at bounding box center [327, 67] width 75 height 20
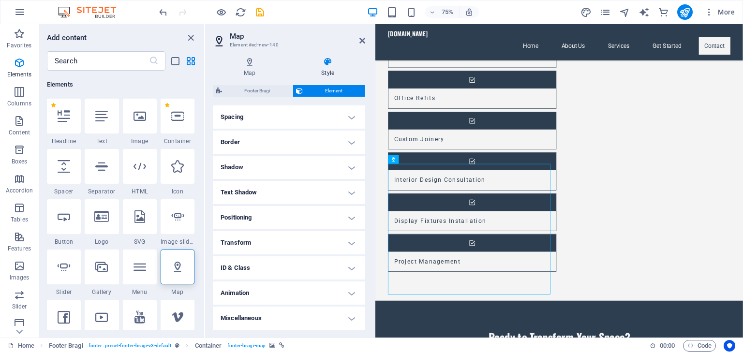
scroll to position [22, 0]
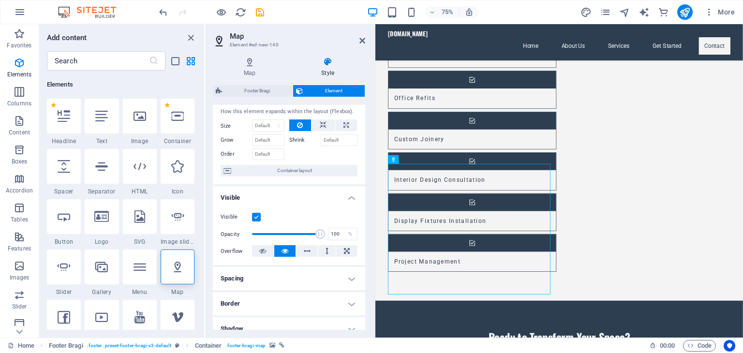
click at [255, 219] on label at bounding box center [256, 217] width 9 height 9
click at [0, 0] on input "Visible" at bounding box center [0, 0] width 0 height 0
click at [255, 219] on label at bounding box center [256, 217] width 9 height 9
click at [0, 0] on input "Visible" at bounding box center [0, 0] width 0 height 0
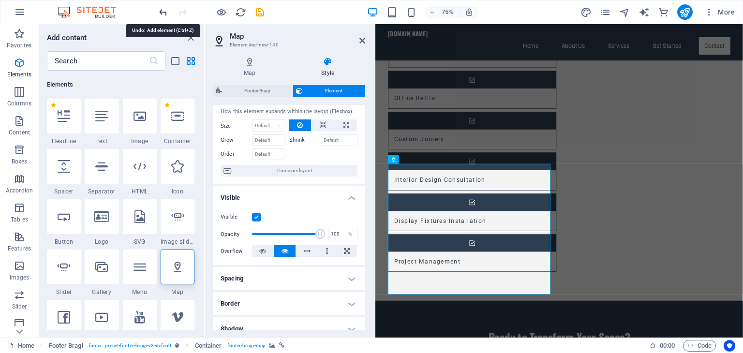
click at [161, 11] on icon "undo" at bounding box center [163, 12] width 11 height 11
click at [162, 8] on icon "undo" at bounding box center [163, 12] width 11 height 11
click at [244, 12] on icon "reload" at bounding box center [240, 12] width 11 height 11
click at [364, 42] on icon at bounding box center [362, 41] width 6 height 8
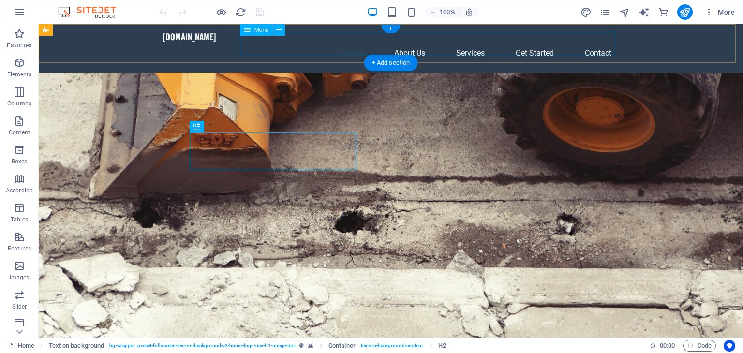
click at [602, 42] on nav "Home About Us Services Get Started Contact" at bounding box center [391, 53] width 457 height 23
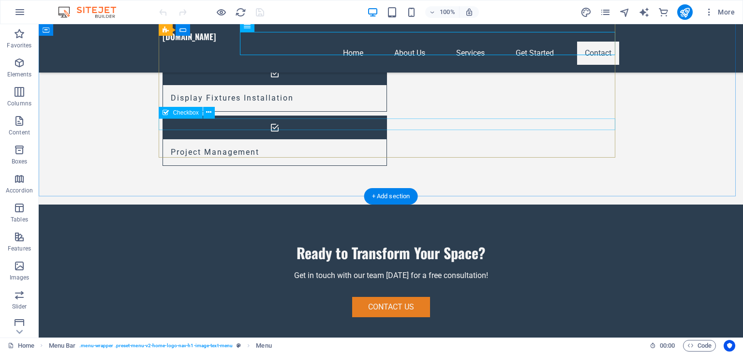
scroll to position [992, 0]
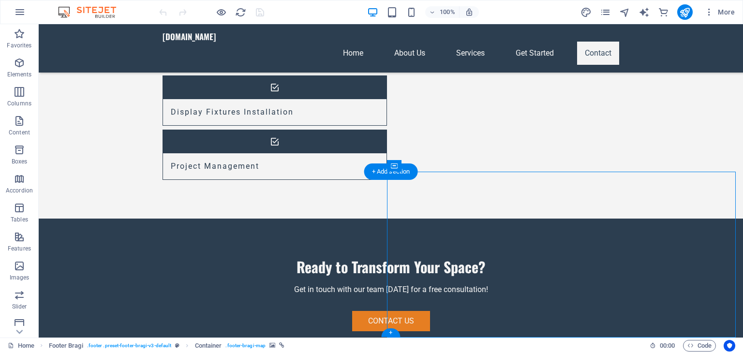
select select "px"
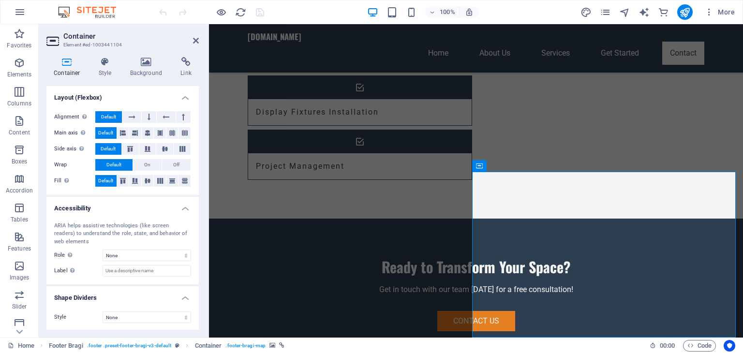
scroll to position [0, 0]
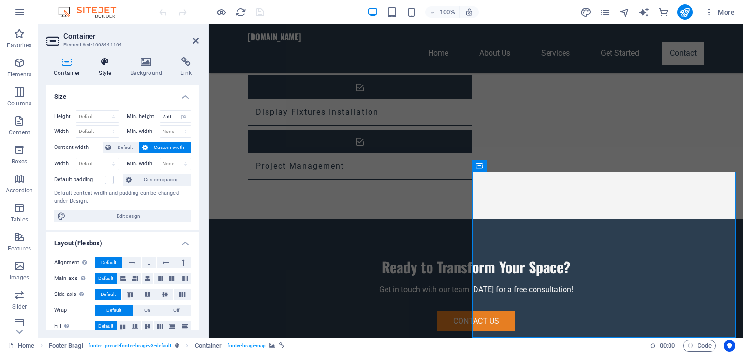
click at [107, 65] on icon at bounding box center [105, 62] width 28 height 10
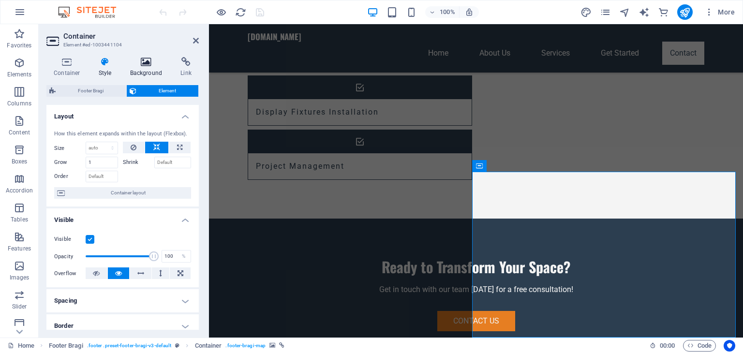
click at [150, 67] on h4 "Background" at bounding box center [148, 67] width 51 height 20
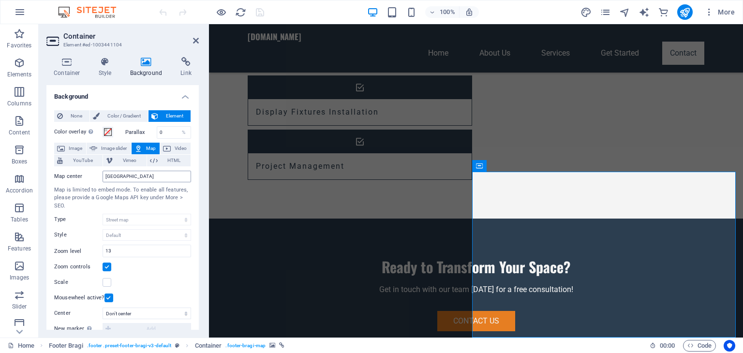
scroll to position [139, 0]
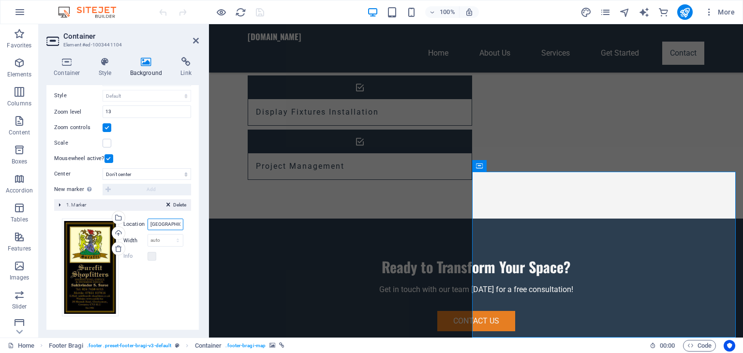
click at [165, 227] on input "[GEOGRAPHIC_DATA]" at bounding box center [166, 225] width 36 height 12
click at [169, 225] on input "[GEOGRAPHIC_DATA]" at bounding box center [166, 225] width 36 height 12
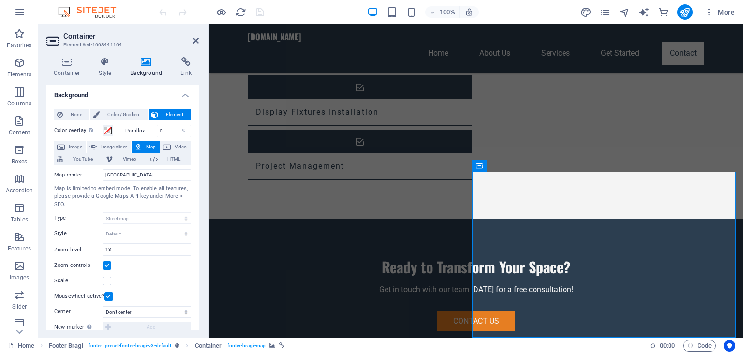
scroll to position [0, 0]
click at [169, 164] on span "HTML" at bounding box center [174, 161] width 27 height 12
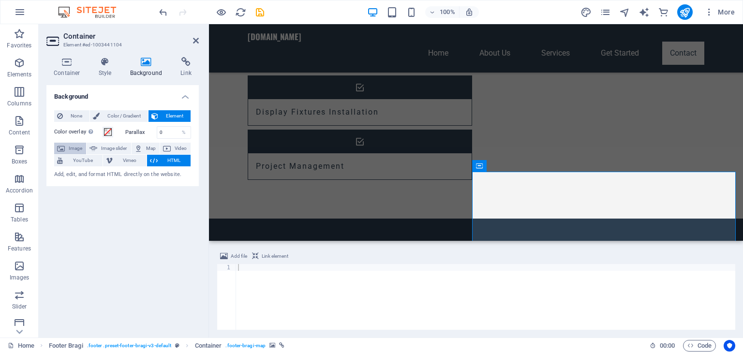
click at [75, 149] on span "Image" at bounding box center [75, 149] width 15 height 12
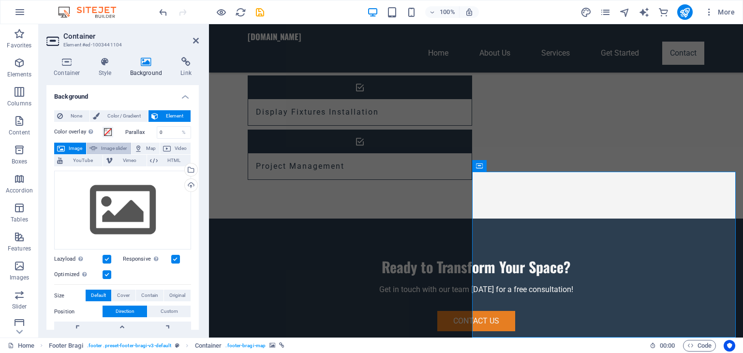
click at [118, 149] on span "Image slider" at bounding box center [114, 149] width 28 height 12
select select "ms"
select select "s"
select select "progressive"
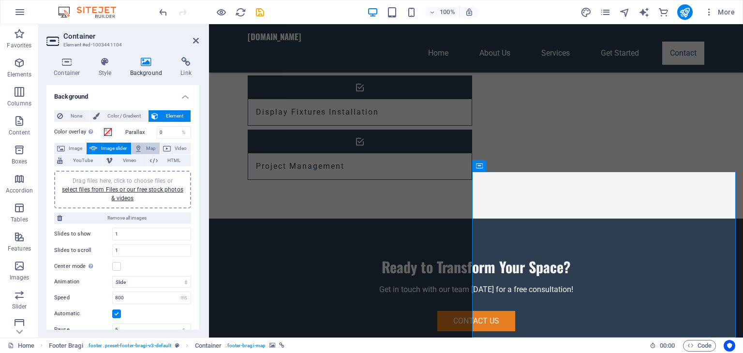
click at [147, 149] on span "Map" at bounding box center [151, 149] width 12 height 12
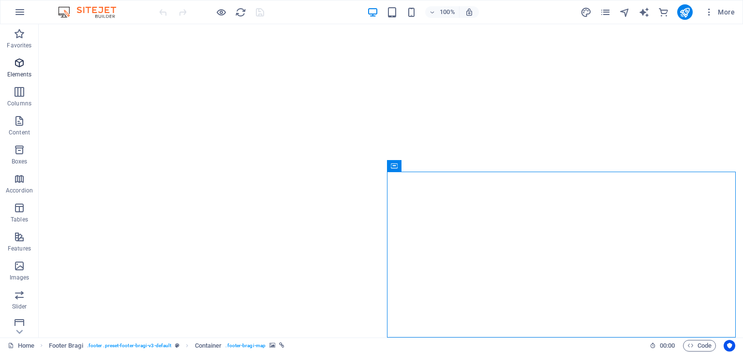
click at [20, 72] on p "Elements" at bounding box center [19, 75] width 25 height 8
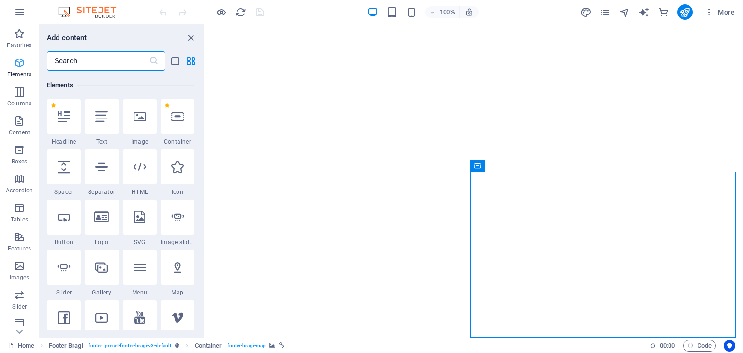
scroll to position [103, 0]
click at [182, 275] on div at bounding box center [178, 267] width 34 height 35
select select "1"
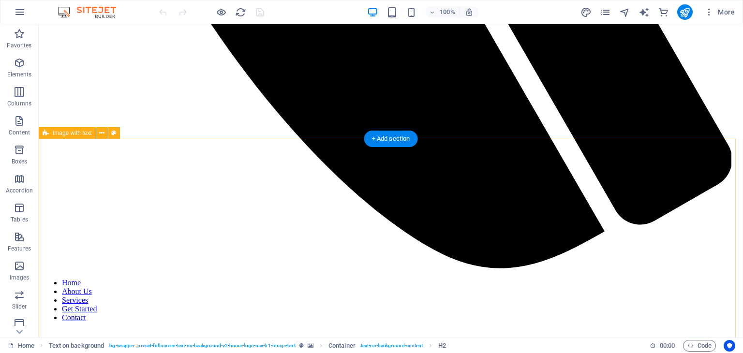
scroll to position [992, 0]
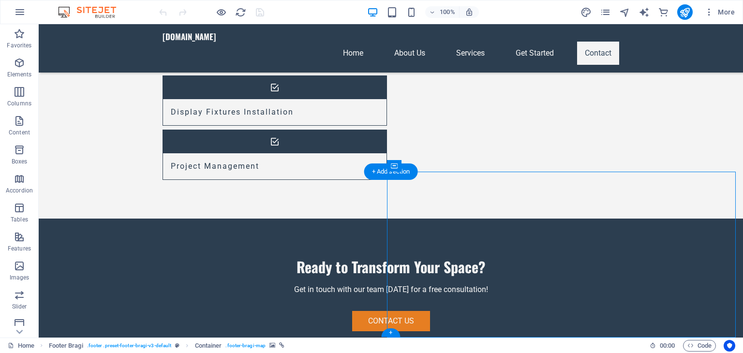
select select "px"
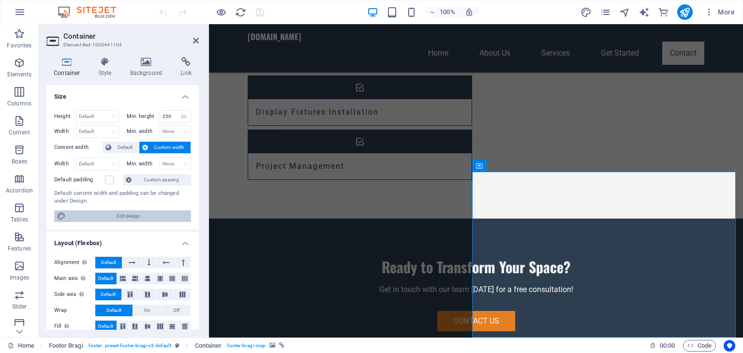
click at [134, 216] on span "Edit design" at bounding box center [129, 216] width 120 height 12
select select "rem"
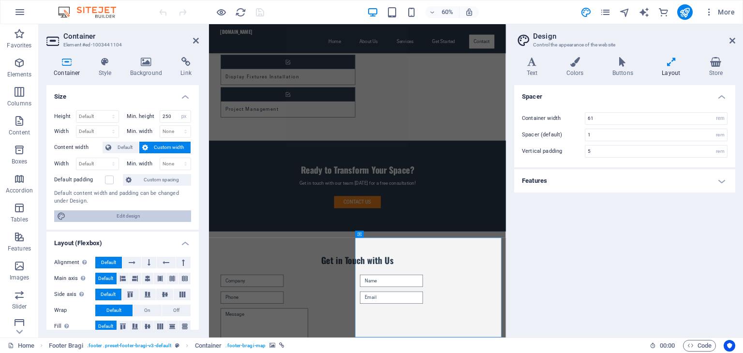
scroll to position [784, 0]
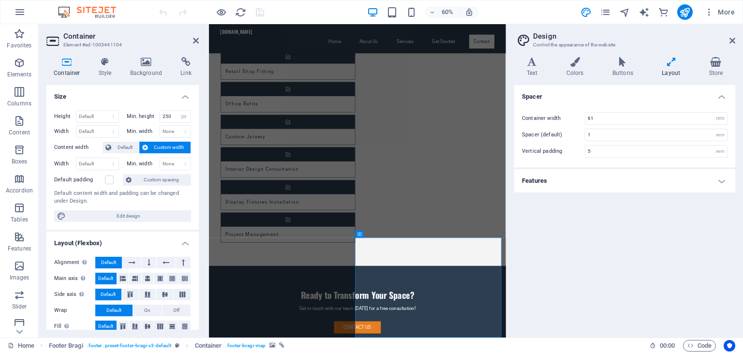
click at [724, 182] on h4 "Features" at bounding box center [624, 180] width 221 height 23
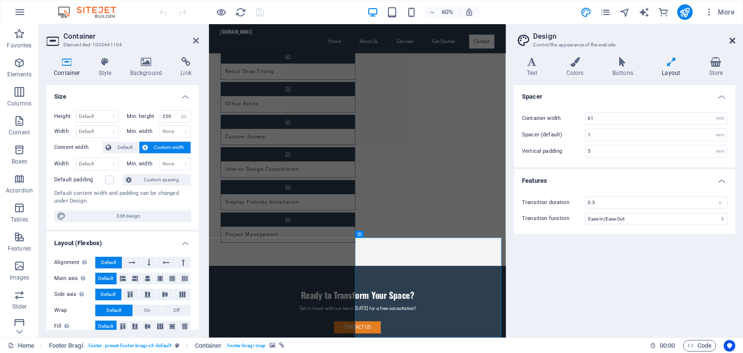
click at [735, 40] on icon at bounding box center [733, 41] width 6 height 8
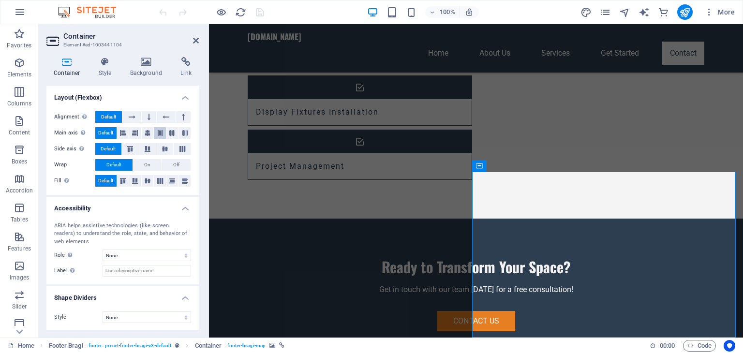
scroll to position [0, 0]
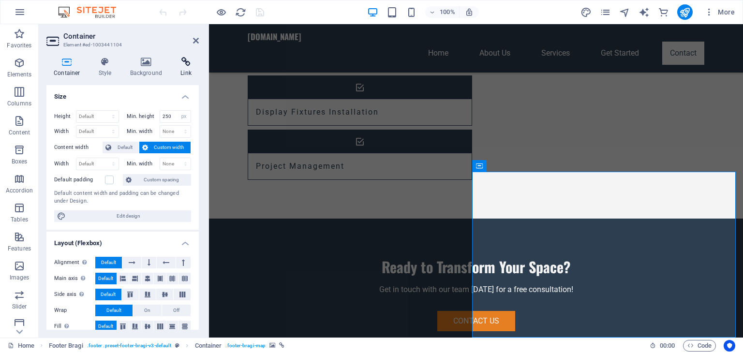
click at [184, 69] on h4 "Link" at bounding box center [186, 67] width 26 height 20
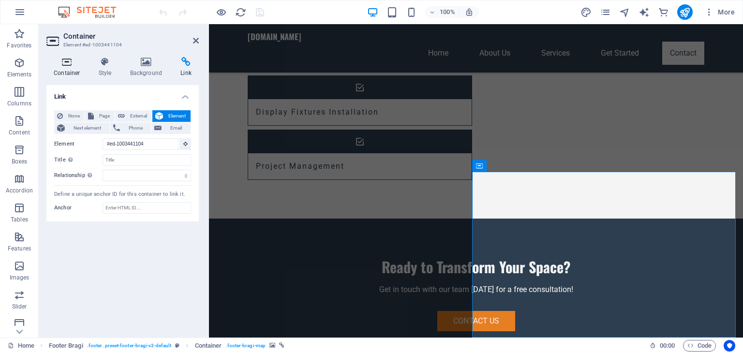
click at [73, 69] on h4 "Container" at bounding box center [68, 67] width 45 height 20
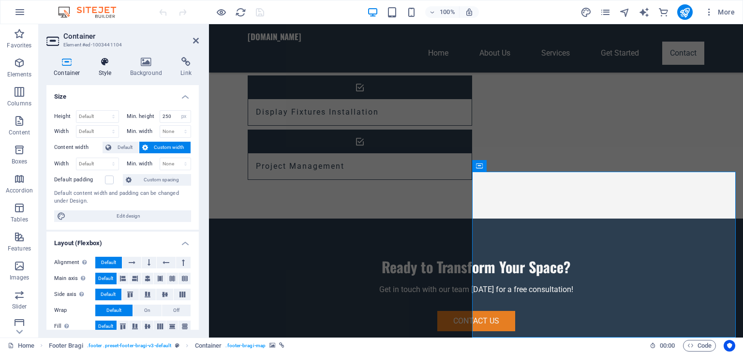
click at [111, 70] on h4 "Style" at bounding box center [106, 67] width 31 height 20
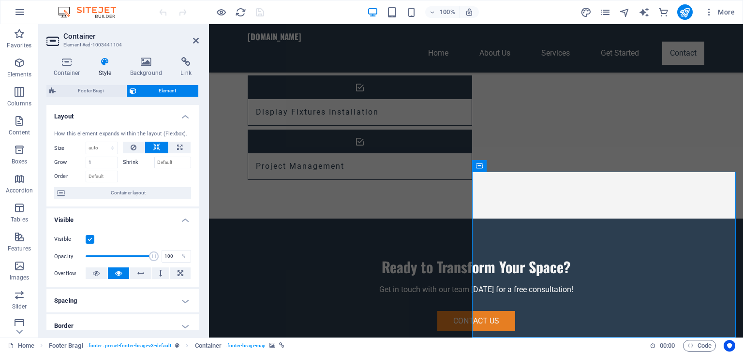
click at [67, 60] on icon at bounding box center [66, 62] width 41 height 10
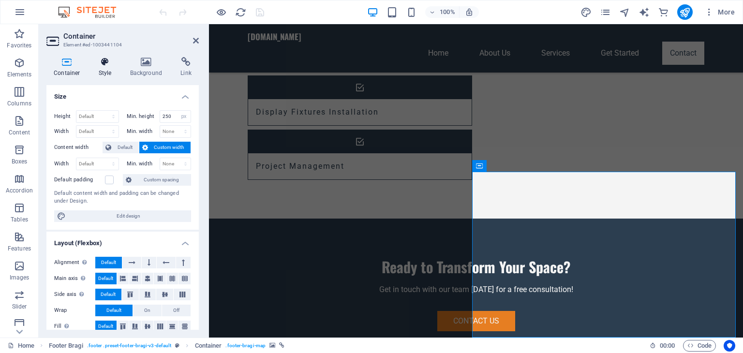
click at [102, 63] on icon at bounding box center [105, 62] width 28 height 10
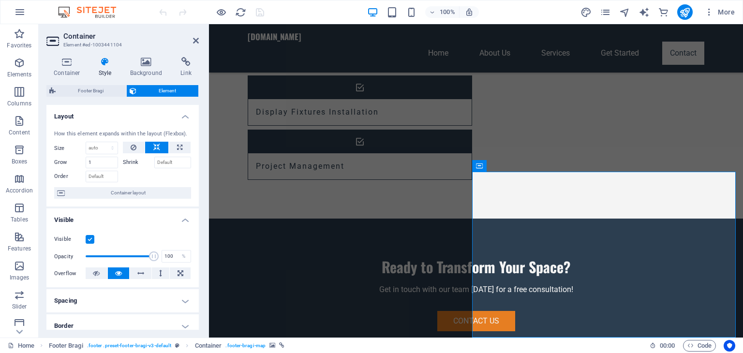
scroll to position [161, 0]
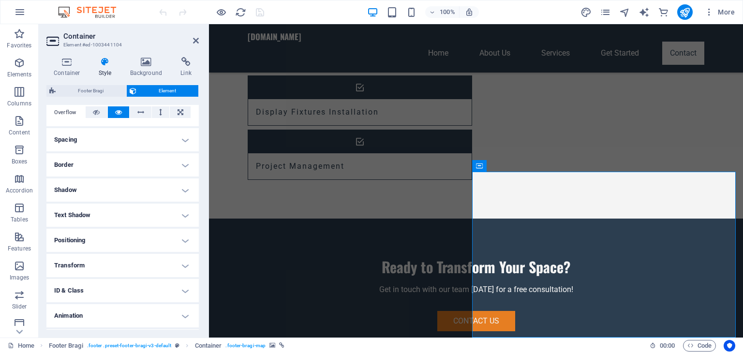
drag, startPoint x: 199, startPoint y: 289, endPoint x: 202, endPoint y: 235, distance: 54.3
click at [202, 235] on div "Container Style Background Link Size Height Default px rem % vh vw Min. height …" at bounding box center [123, 193] width 168 height 288
drag, startPoint x: 196, startPoint y: 246, endPoint x: 203, endPoint y: 216, distance: 30.9
click at [203, 216] on div "Container Style Background Link Size Height Default px rem % vh vw Min. height …" at bounding box center [123, 193] width 168 height 288
drag, startPoint x: 196, startPoint y: 201, endPoint x: 199, endPoint y: 183, distance: 18.1
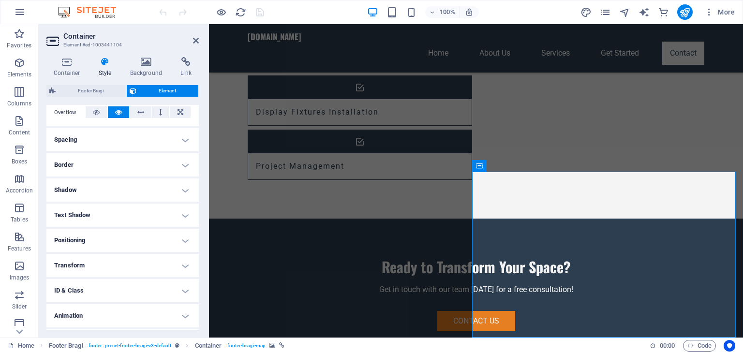
click at [199, 183] on div "Container Style Background Link Size Height Default px rem % vh vw Min. height …" at bounding box center [123, 193] width 168 height 288
click at [152, 62] on icon at bounding box center [146, 62] width 47 height 10
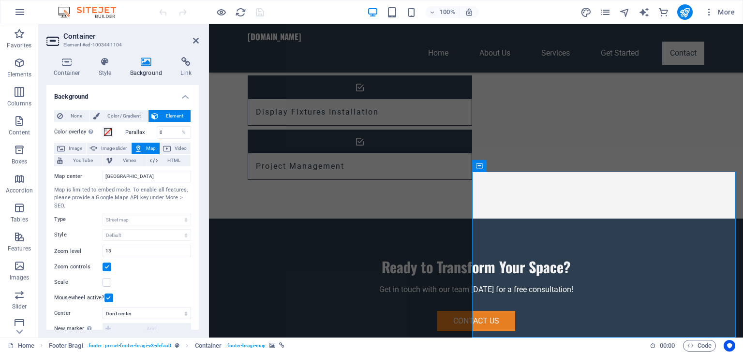
drag, startPoint x: 196, startPoint y: 170, endPoint x: 196, endPoint y: 193, distance: 22.7
click at [196, 193] on div "None Color / Gradient Element Stretch background to full-width Color overlay Pl…" at bounding box center [122, 287] width 152 height 369
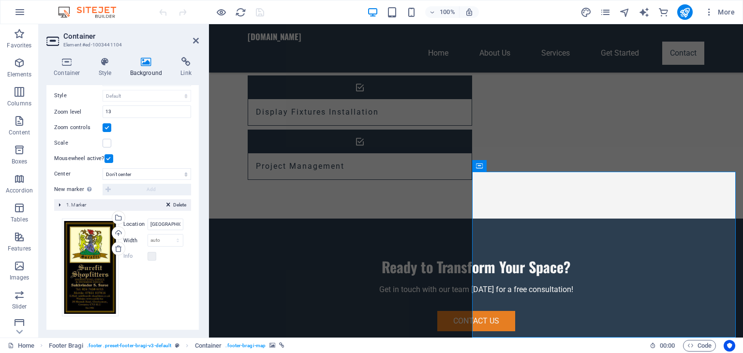
click at [60, 204] on div "Delete 1. Marker" at bounding box center [122, 205] width 137 height 12
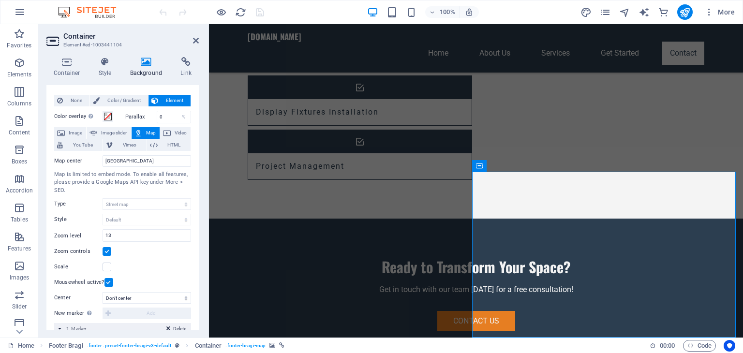
scroll to position [28, 0]
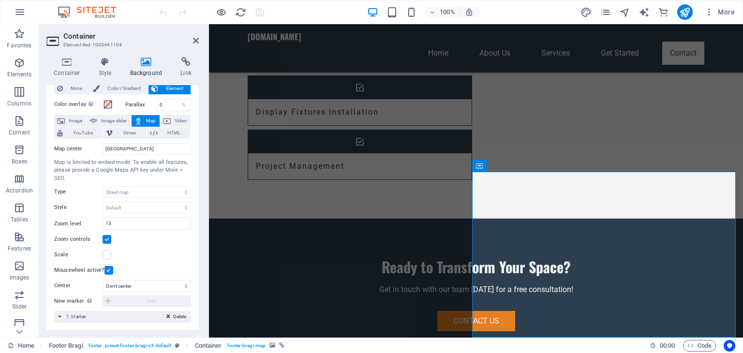
click at [66, 316] on span "1. Marker" at bounding box center [76, 316] width 20 height 5
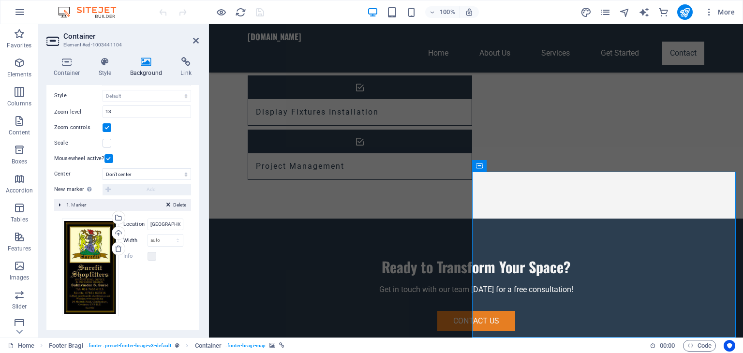
scroll to position [0, 0]
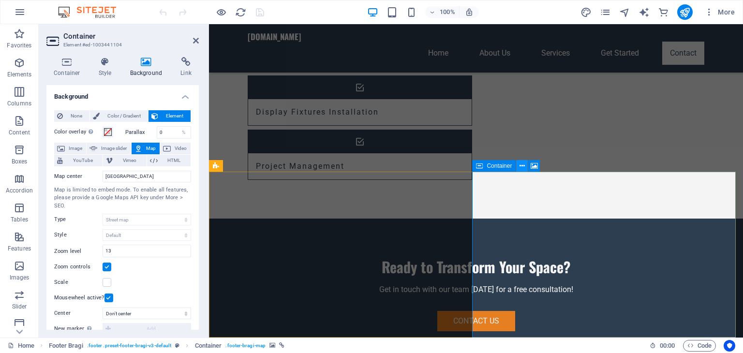
click at [525, 167] on button at bounding box center [522, 166] width 12 height 12
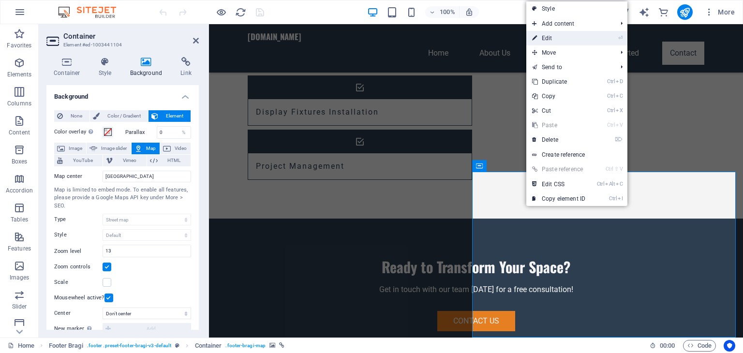
click at [562, 39] on link "⏎ Edit" at bounding box center [558, 38] width 65 height 15
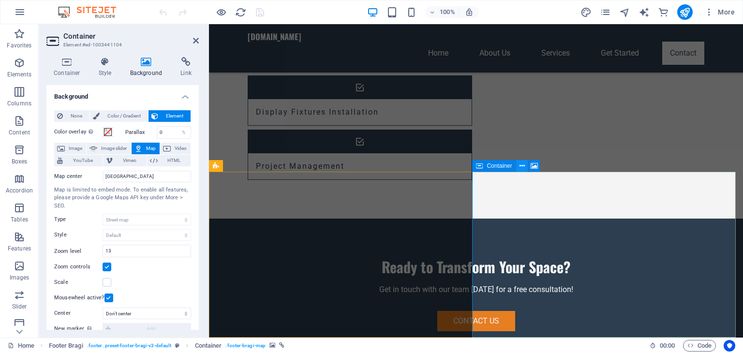
click at [526, 165] on button at bounding box center [522, 166] width 12 height 12
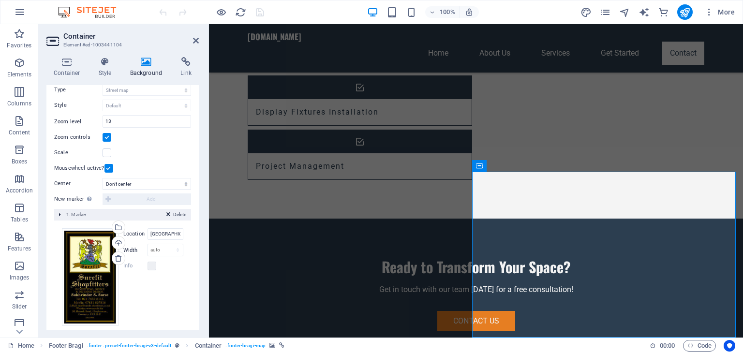
scroll to position [132, 0]
click at [162, 231] on input "[GEOGRAPHIC_DATA]" at bounding box center [166, 232] width 36 height 12
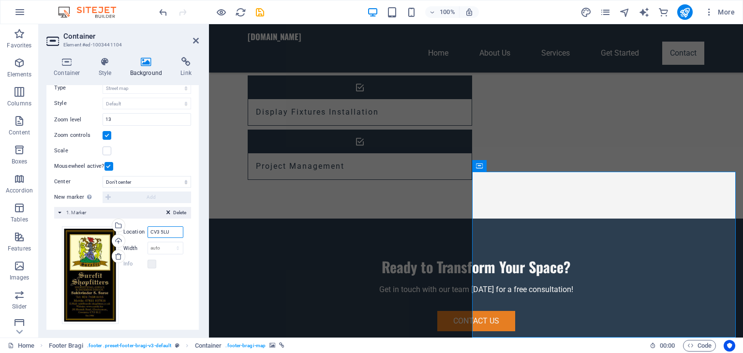
type input "CV3 5LU"
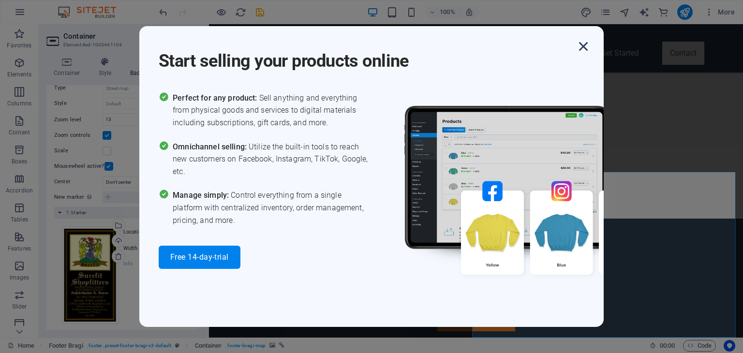
click at [586, 44] on icon "button" at bounding box center [583, 46] width 17 height 17
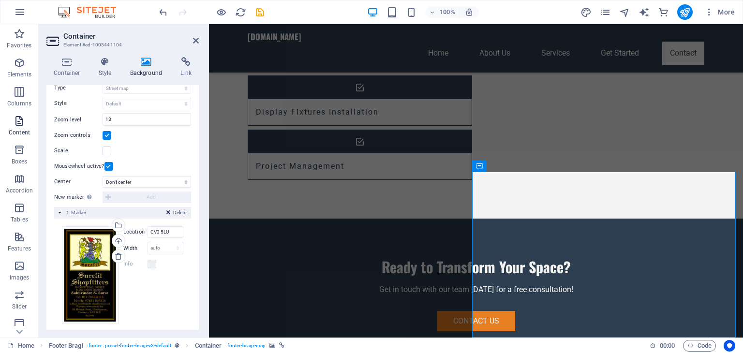
click at [20, 130] on p "Content" at bounding box center [19, 133] width 21 height 8
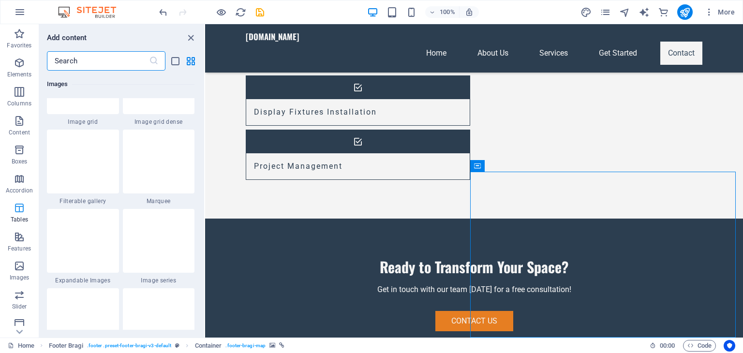
scroll to position [5402, 0]
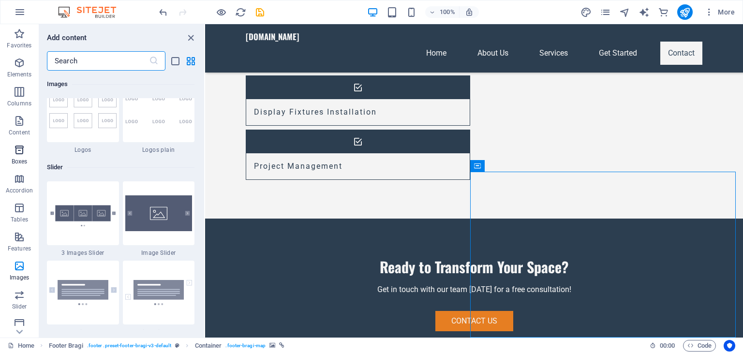
click at [20, 153] on icon "button" at bounding box center [20, 150] width 12 height 12
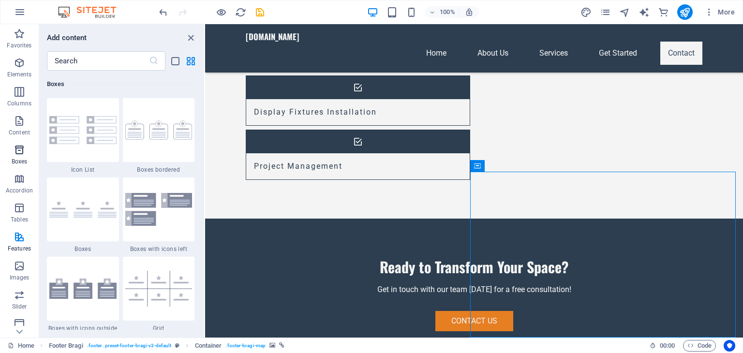
scroll to position [2668, 0]
click at [19, 210] on icon "button" at bounding box center [20, 208] width 12 height 12
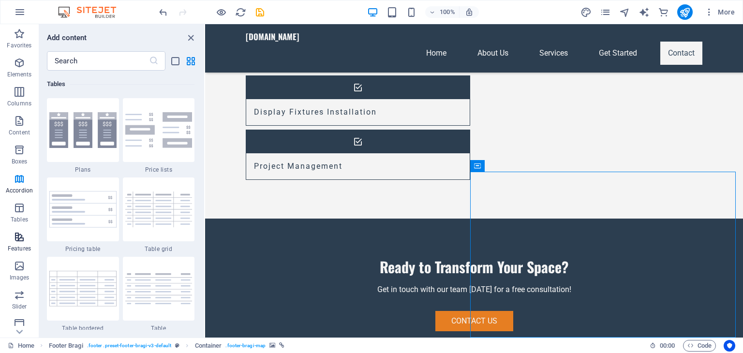
click at [13, 246] on p "Features" at bounding box center [19, 249] width 23 height 8
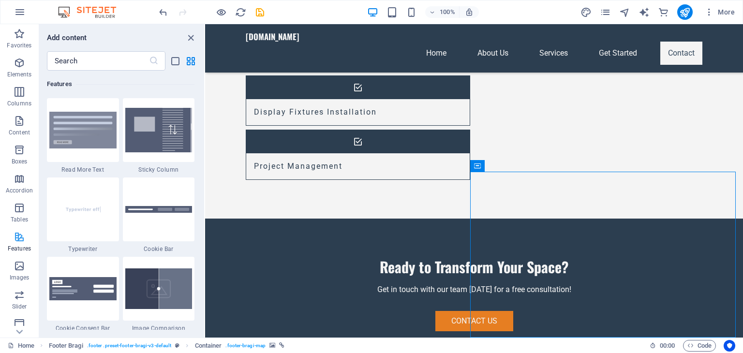
scroll to position [3771, 0]
click at [17, 274] on p "Images" at bounding box center [20, 278] width 20 height 8
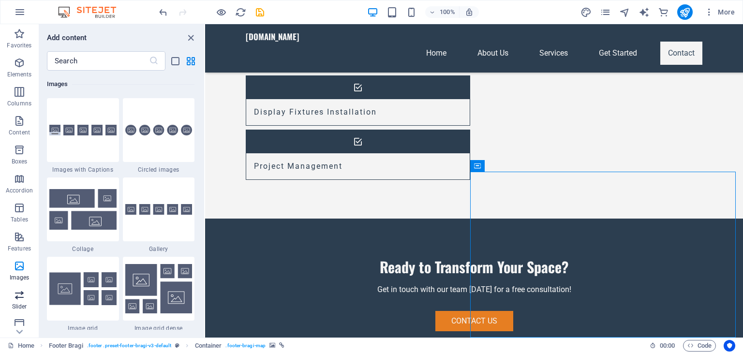
click at [22, 299] on icon "button" at bounding box center [20, 295] width 12 height 12
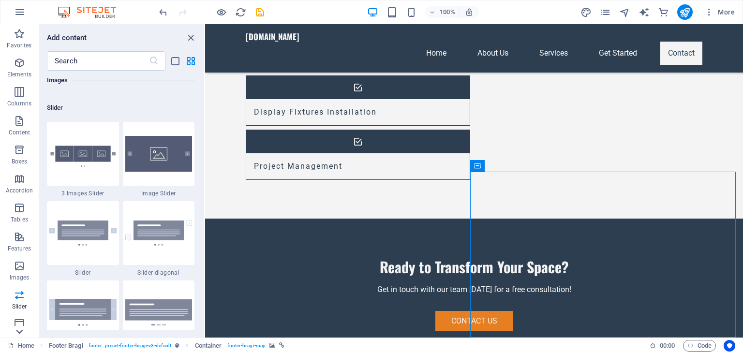
scroll to position [5485, 0]
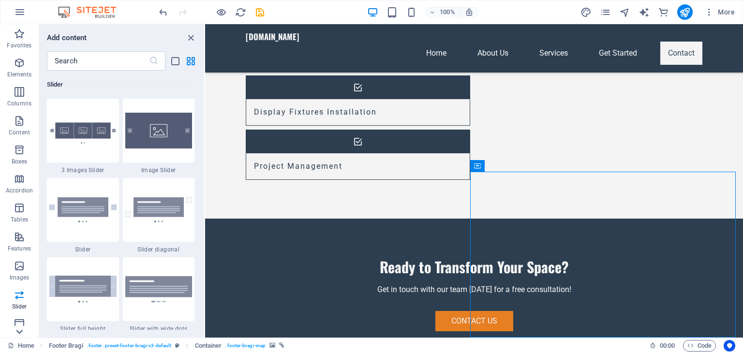
click at [21, 333] on icon at bounding box center [20, 332] width 14 height 14
click at [21, 201] on icon "button" at bounding box center [20, 202] width 12 height 12
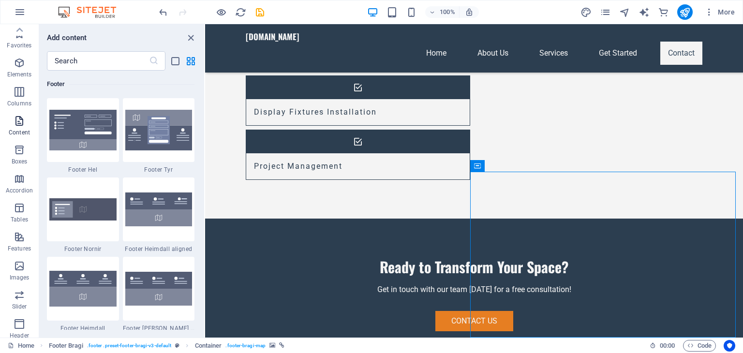
scroll to position [0, 0]
click at [89, 61] on input "text" at bounding box center [98, 60] width 102 height 19
